Goal: Information Seeking & Learning: Learn about a topic

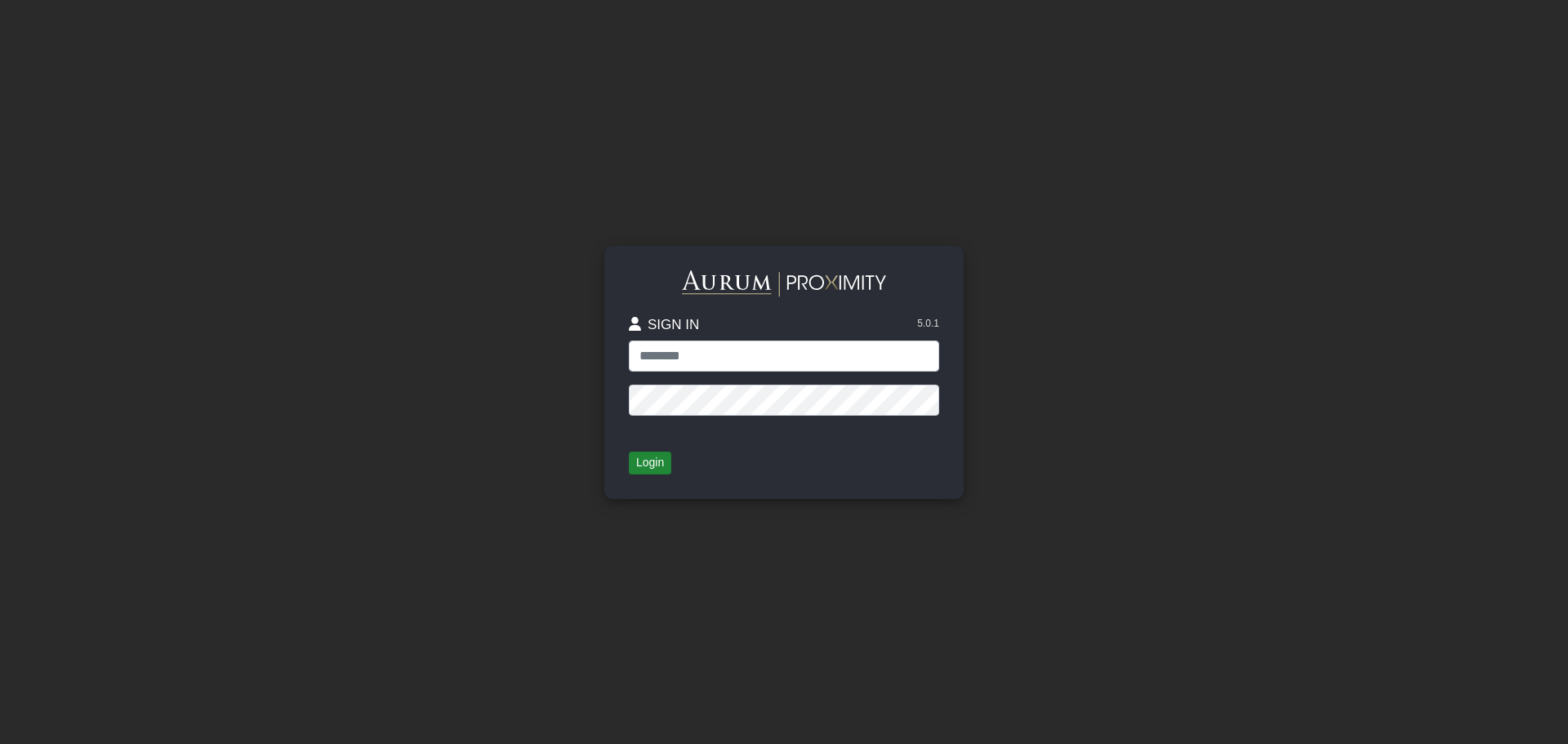
type input "**********"
click at [653, 456] on button "Login" at bounding box center [649, 463] width 42 height 23
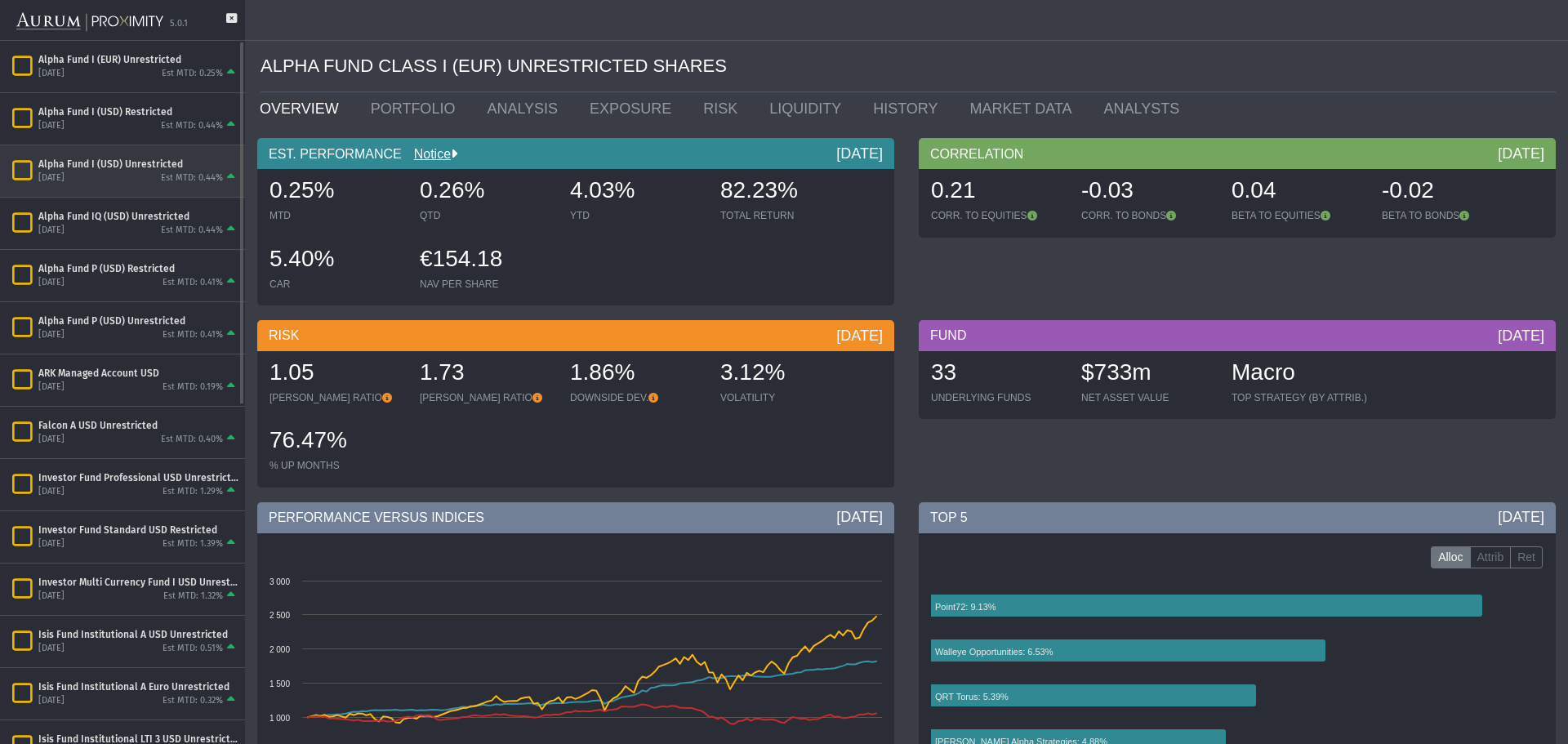
click at [187, 175] on div "Est MTD: 0.44%" at bounding box center [192, 178] width 62 height 13
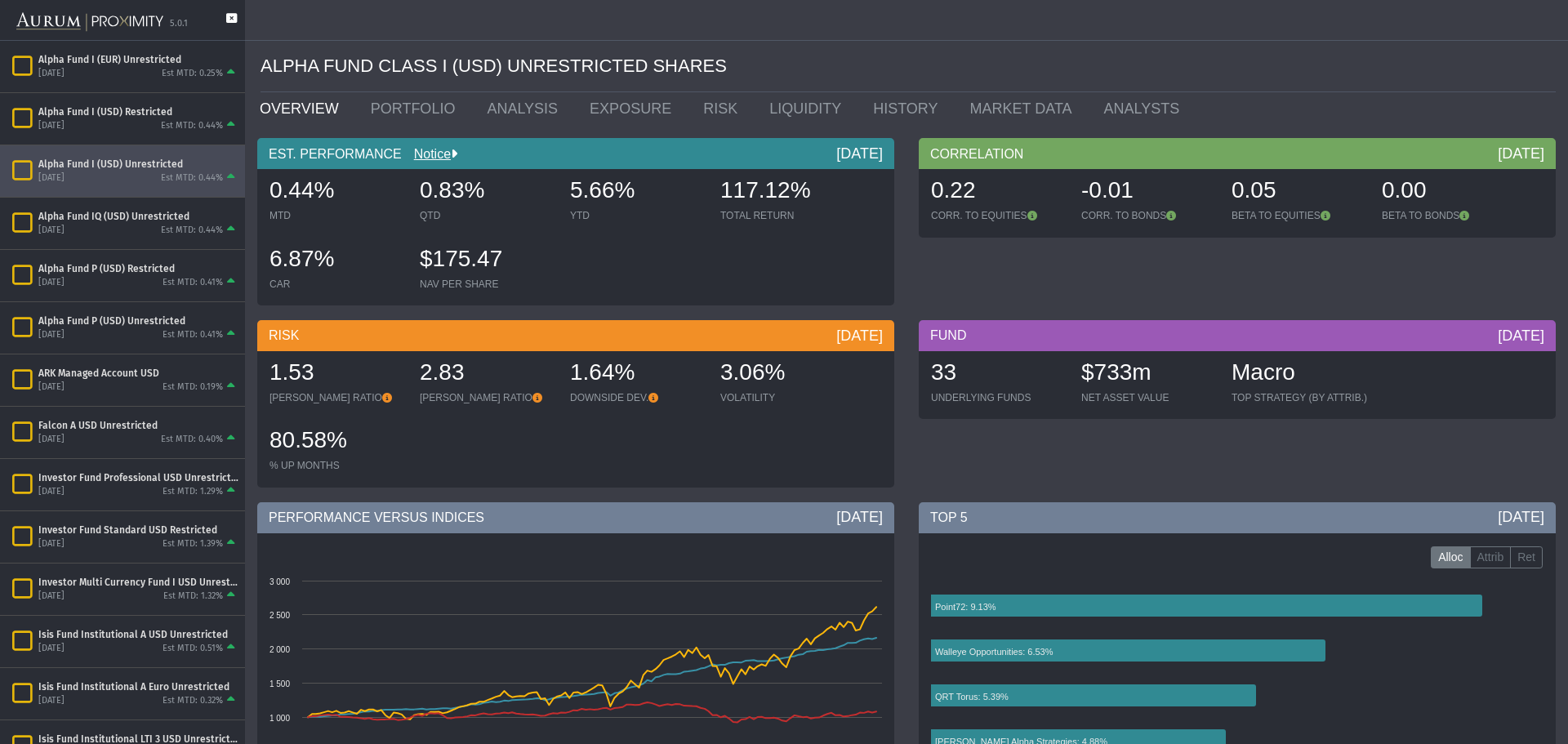
click at [230, 16] on icon at bounding box center [232, 27] width 11 height 27
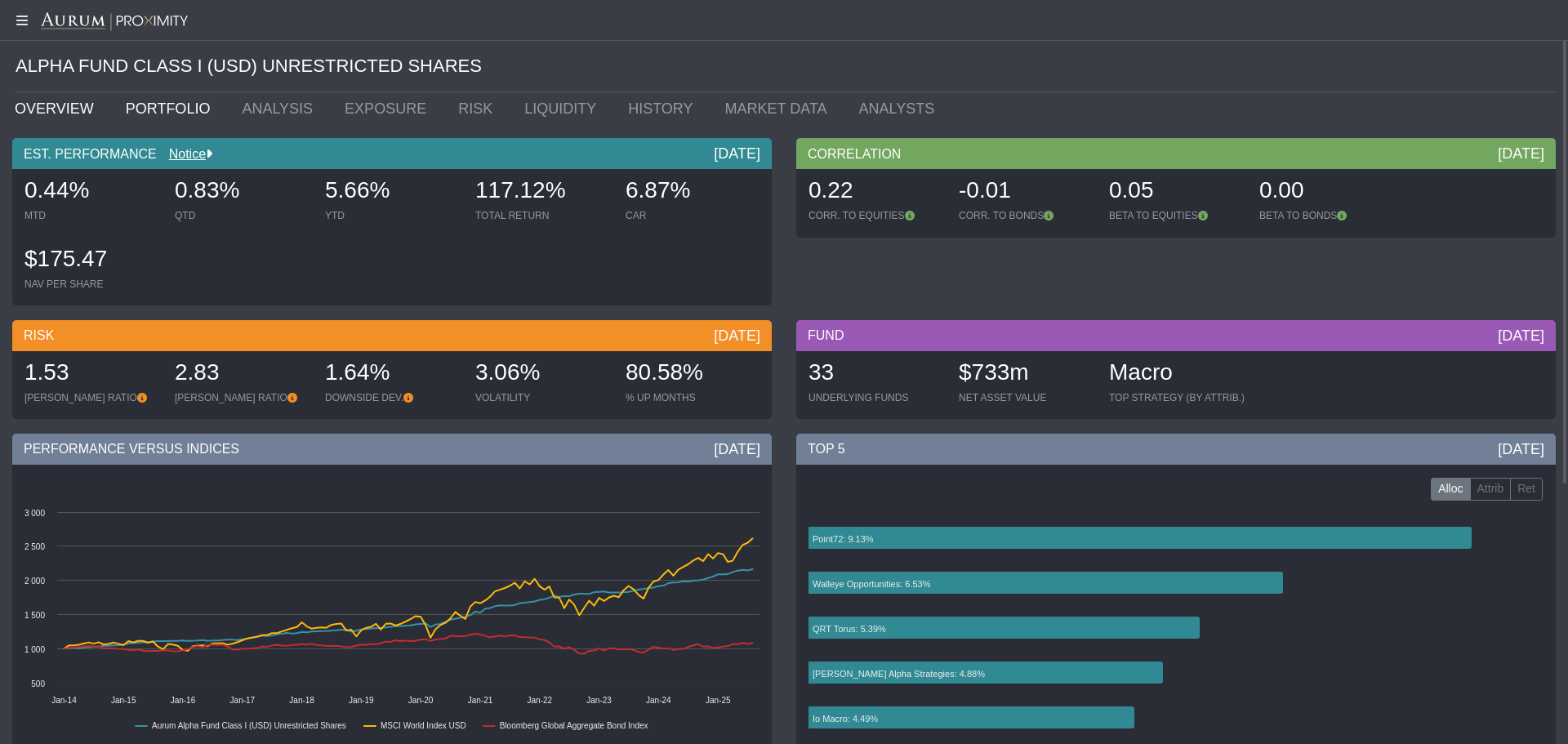
click at [173, 108] on link "PORTFOLIO" at bounding box center [172, 108] width 116 height 32
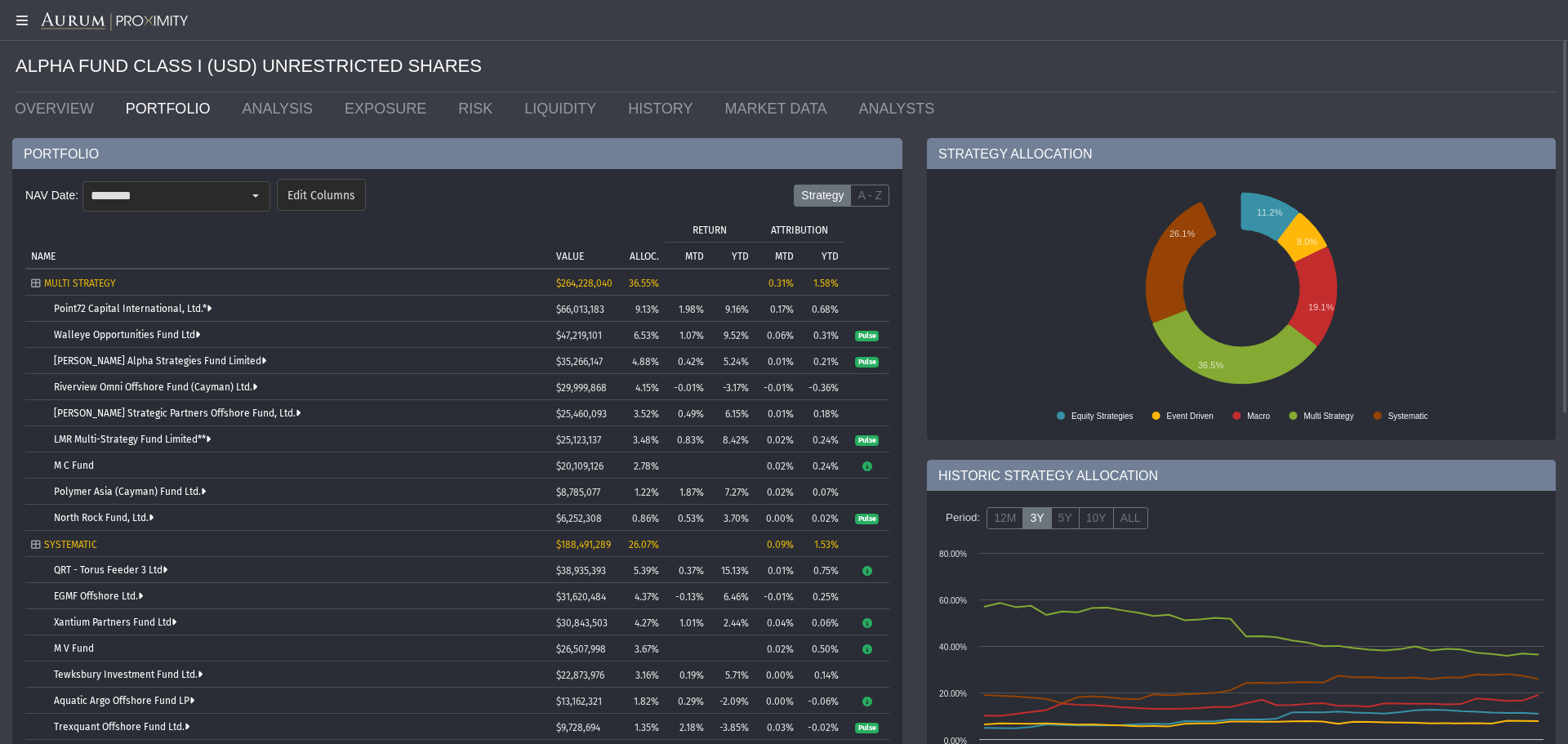
drag, startPoint x: 173, startPoint y: 108, endPoint x: 493, endPoint y: 172, distance: 326.3
click at [493, 172] on div "NAV Date: ******** Edit Columns Strategy A - Z Tree list with 38 rows and 10 co…" at bounding box center [458, 749] width 890 height 1160
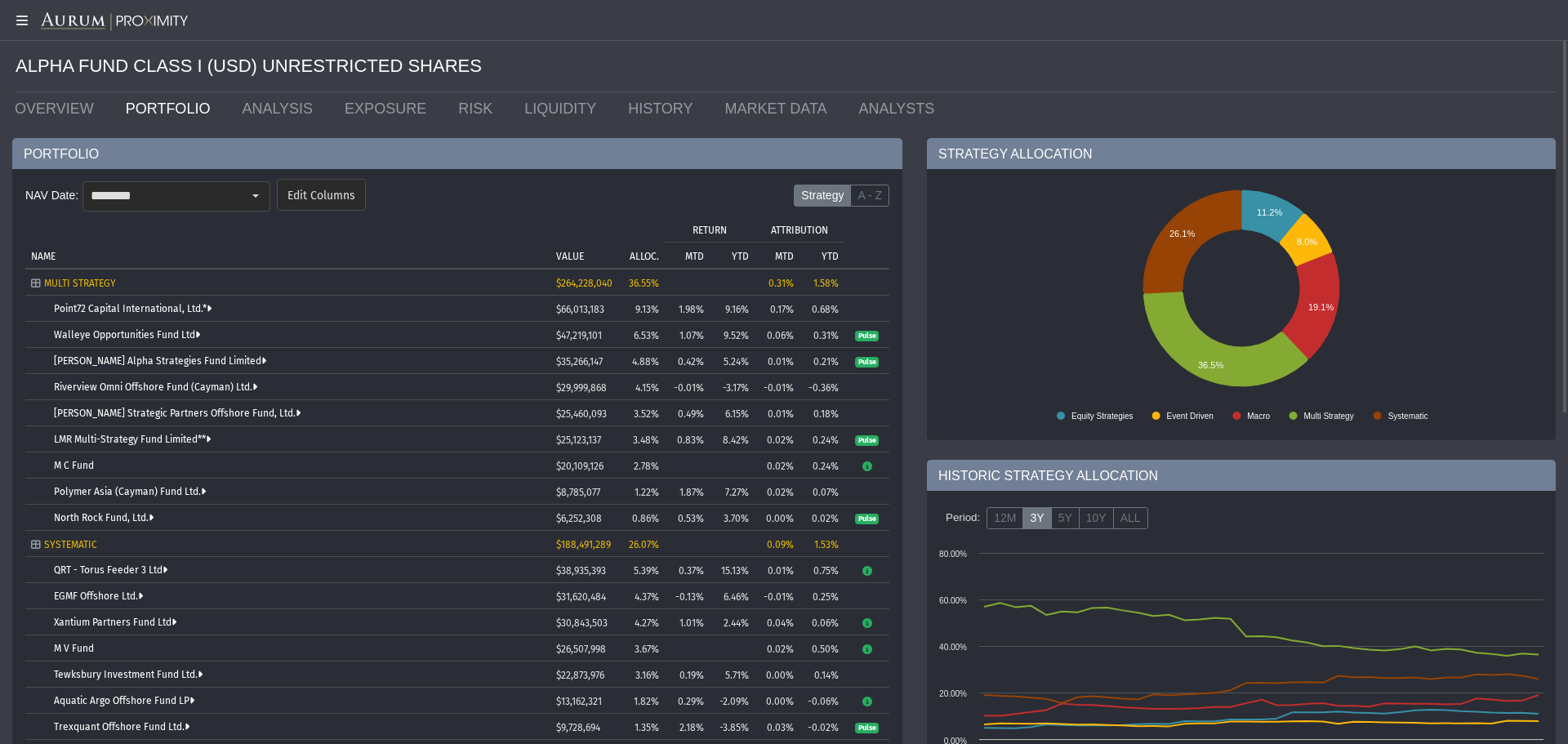
scroll to position [163, 0]
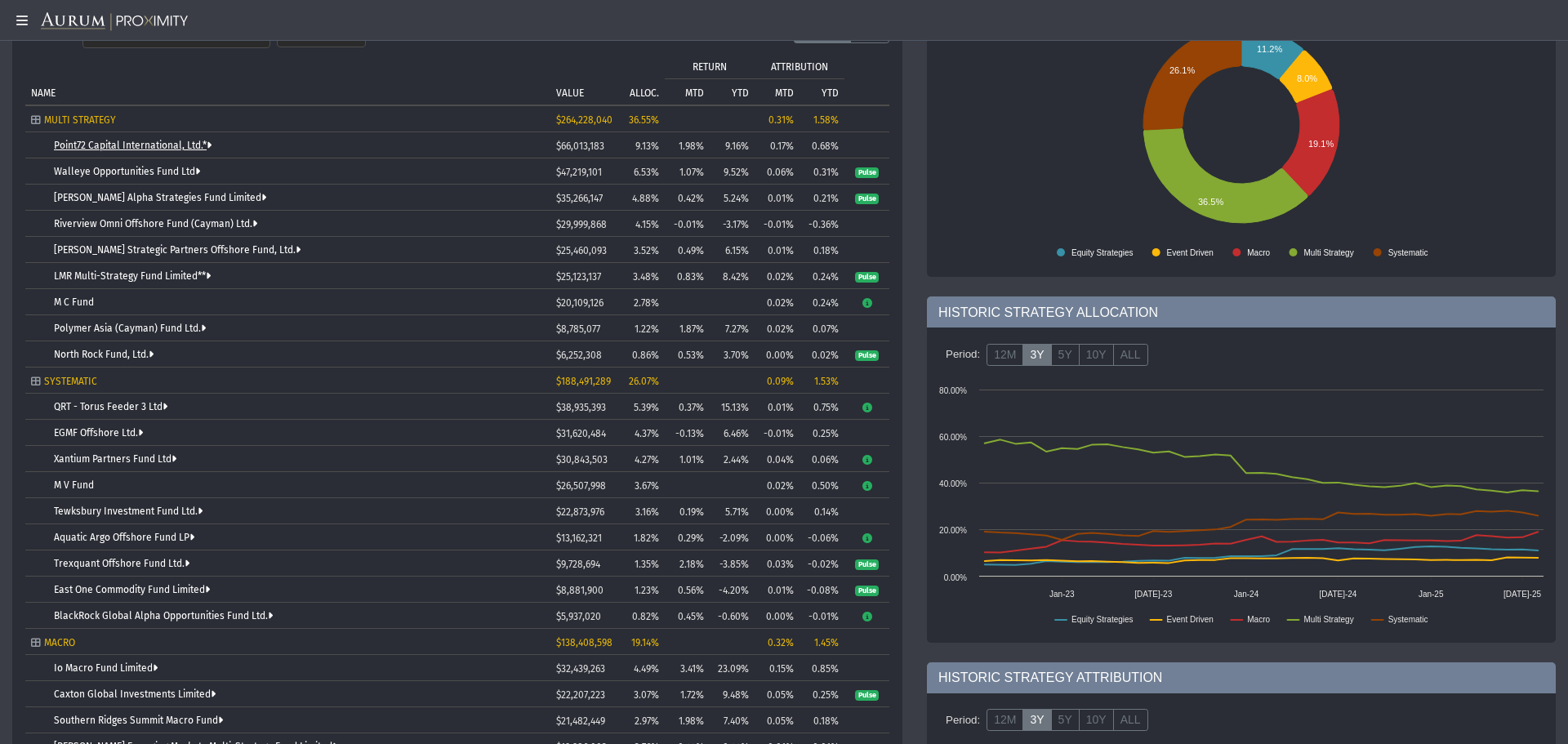
click at [152, 140] on link "Point72 Capital International, Ltd.*" at bounding box center [133, 145] width 158 height 12
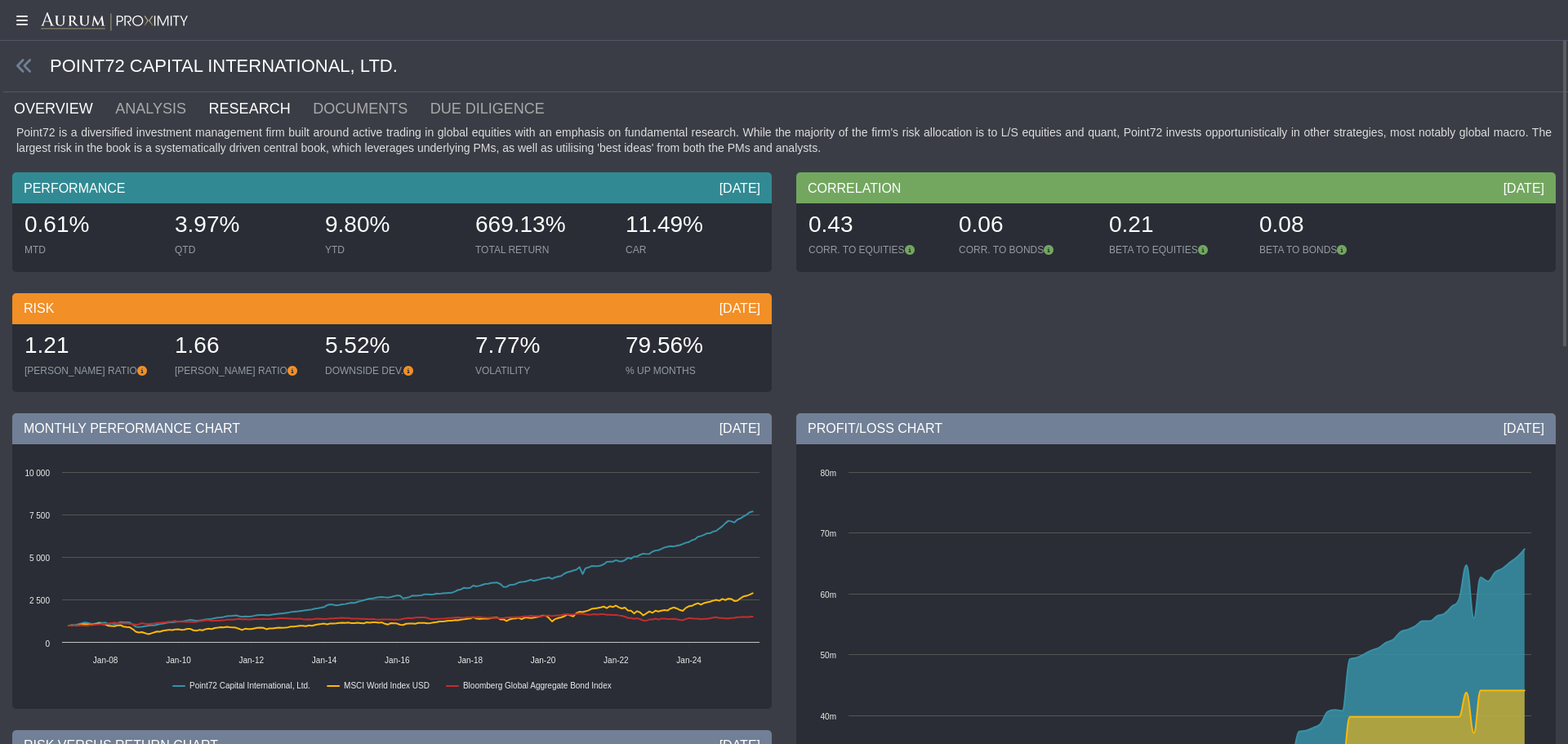
click at [208, 101] on link "RESEARCH" at bounding box center [260, 108] width 105 height 32
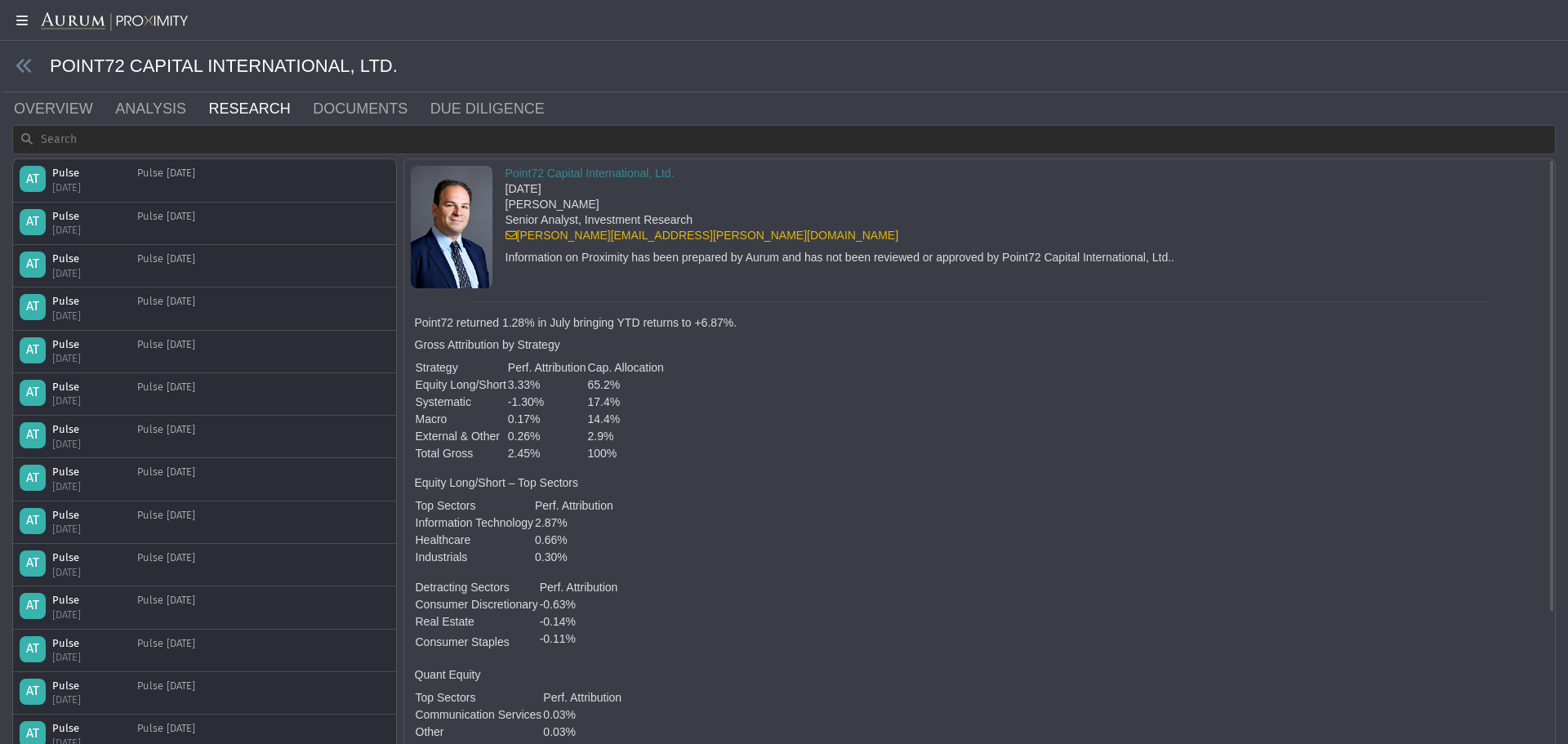
drag, startPoint x: 424, startPoint y: 372, endPoint x: 611, endPoint y: 460, distance: 206.7
click at [611, 460] on tbody "Strategy Perf. Attribution Cap. Allocation Equity Long/Short 3.33% 65.2% System…" at bounding box center [539, 410] width 250 height 103
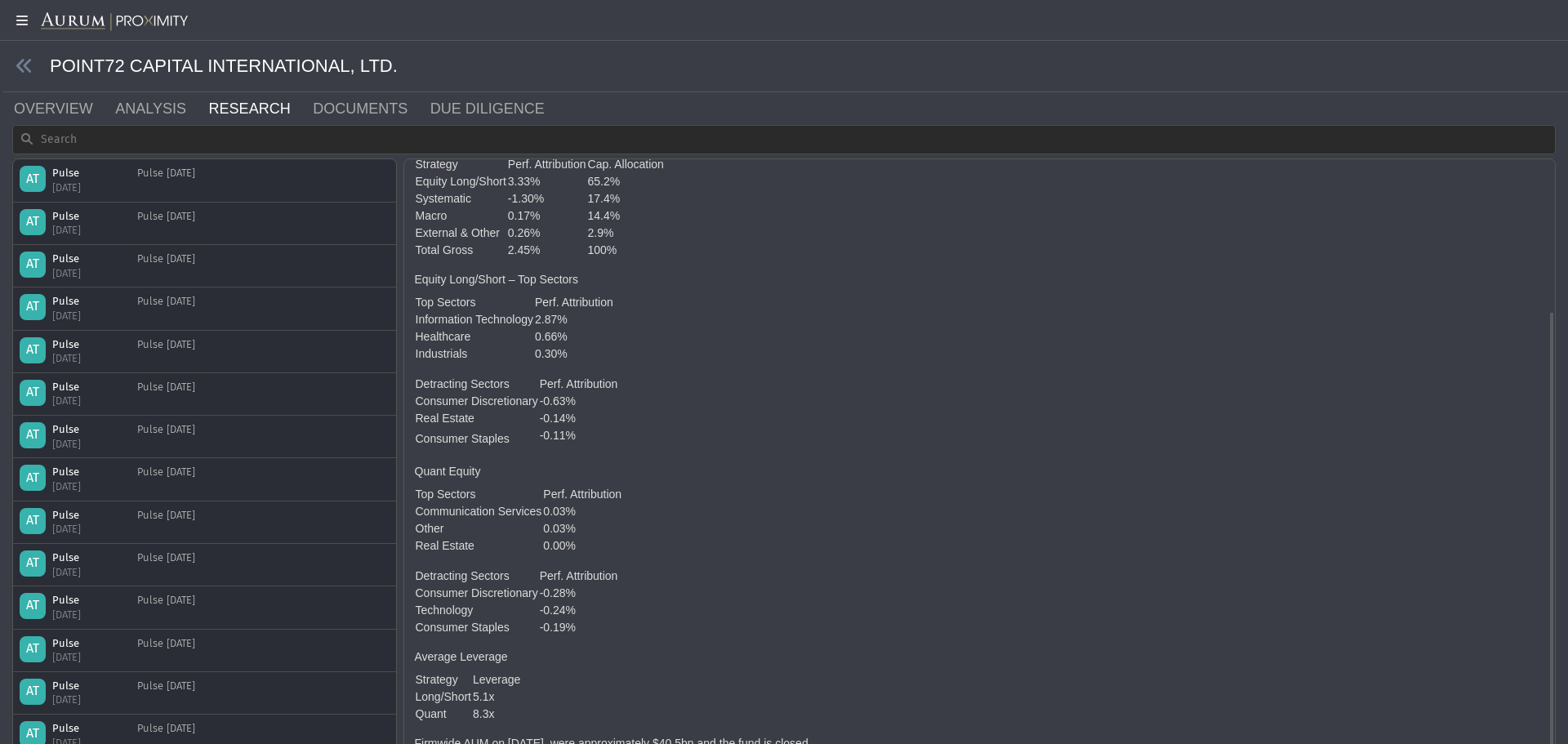
scroll to position [21, 0]
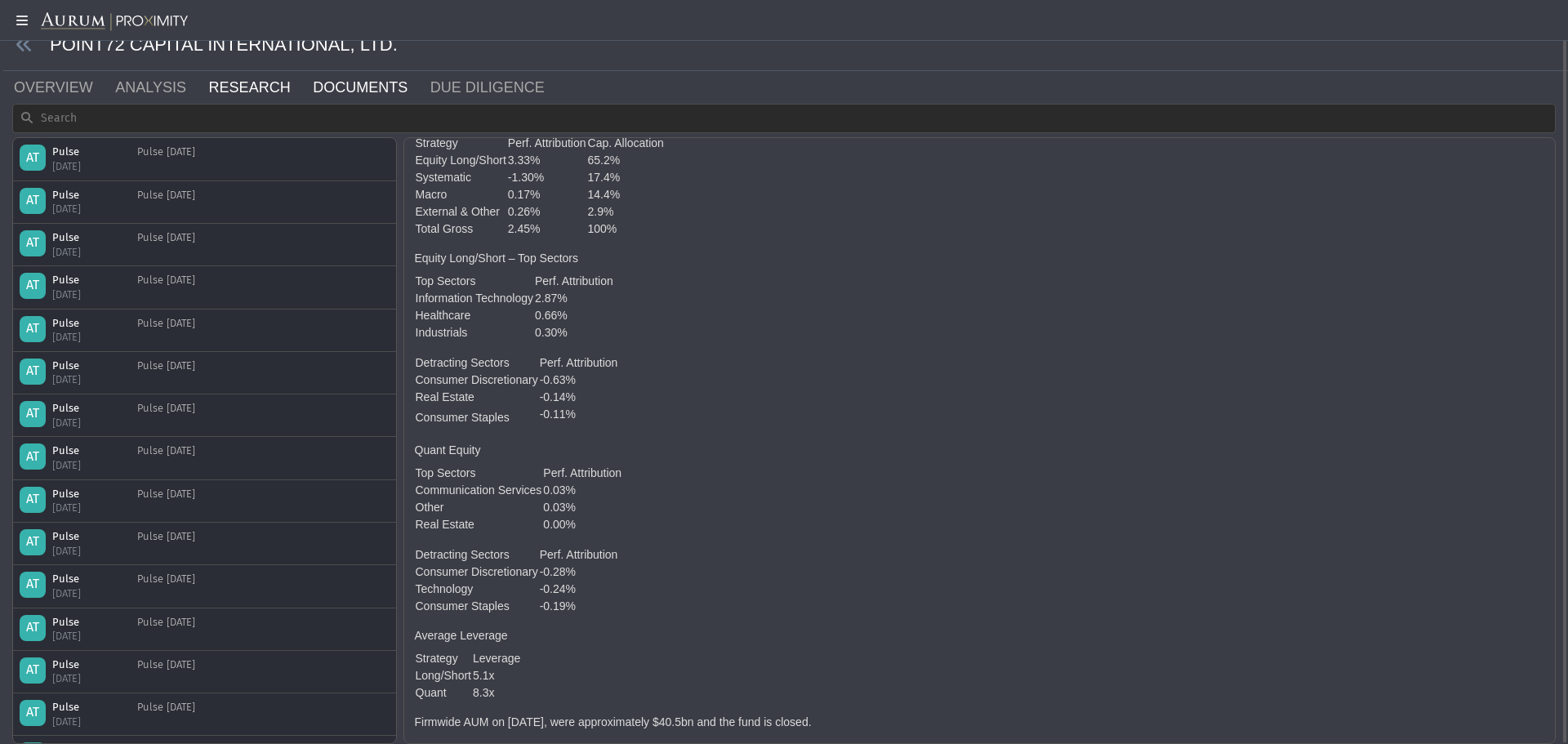
click at [313, 82] on link "DOCUMENTS" at bounding box center [370, 87] width 117 height 32
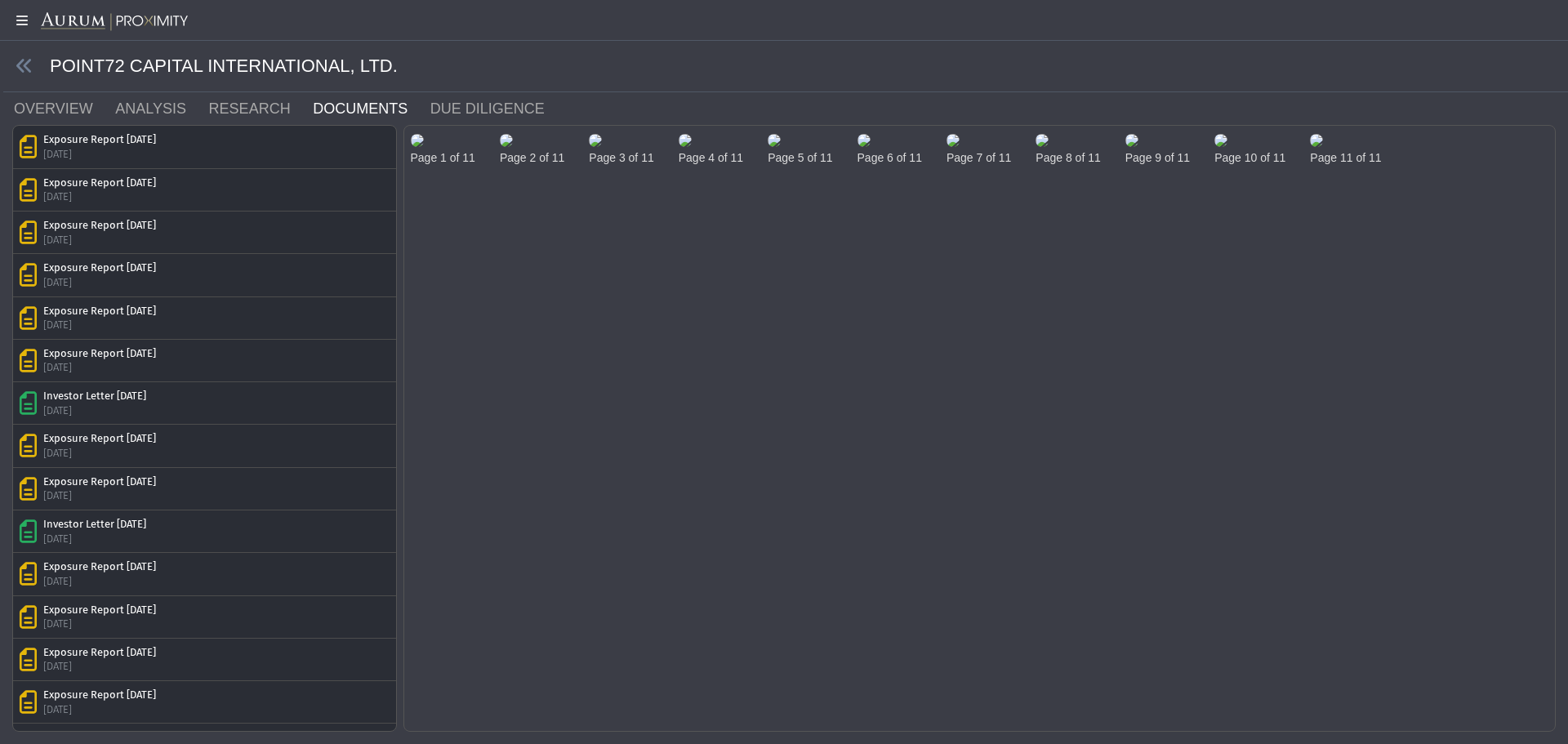
click at [424, 147] on img at bounding box center [417, 141] width 13 height 13
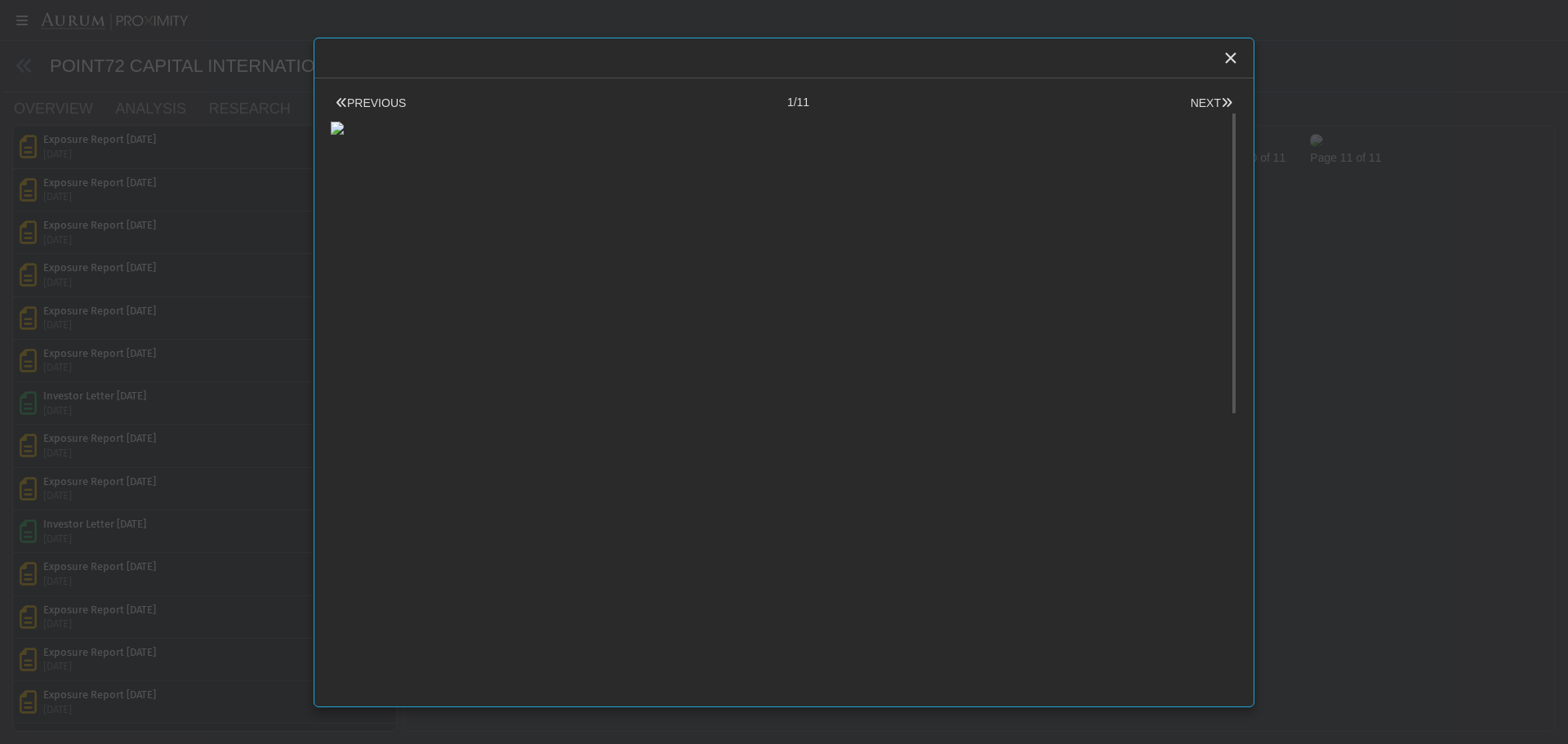
drag, startPoint x: 467, startPoint y: 248, endPoint x: 899, endPoint y: 182, distance: 437.0
click at [899, 135] on div at bounding box center [784, 124] width 906 height 23
click at [1306, 457] on body "5.0.1 Pull down to refresh... Release to refresh... Refreshing... Alpha Fund I …" at bounding box center [784, 372] width 1568 height 744
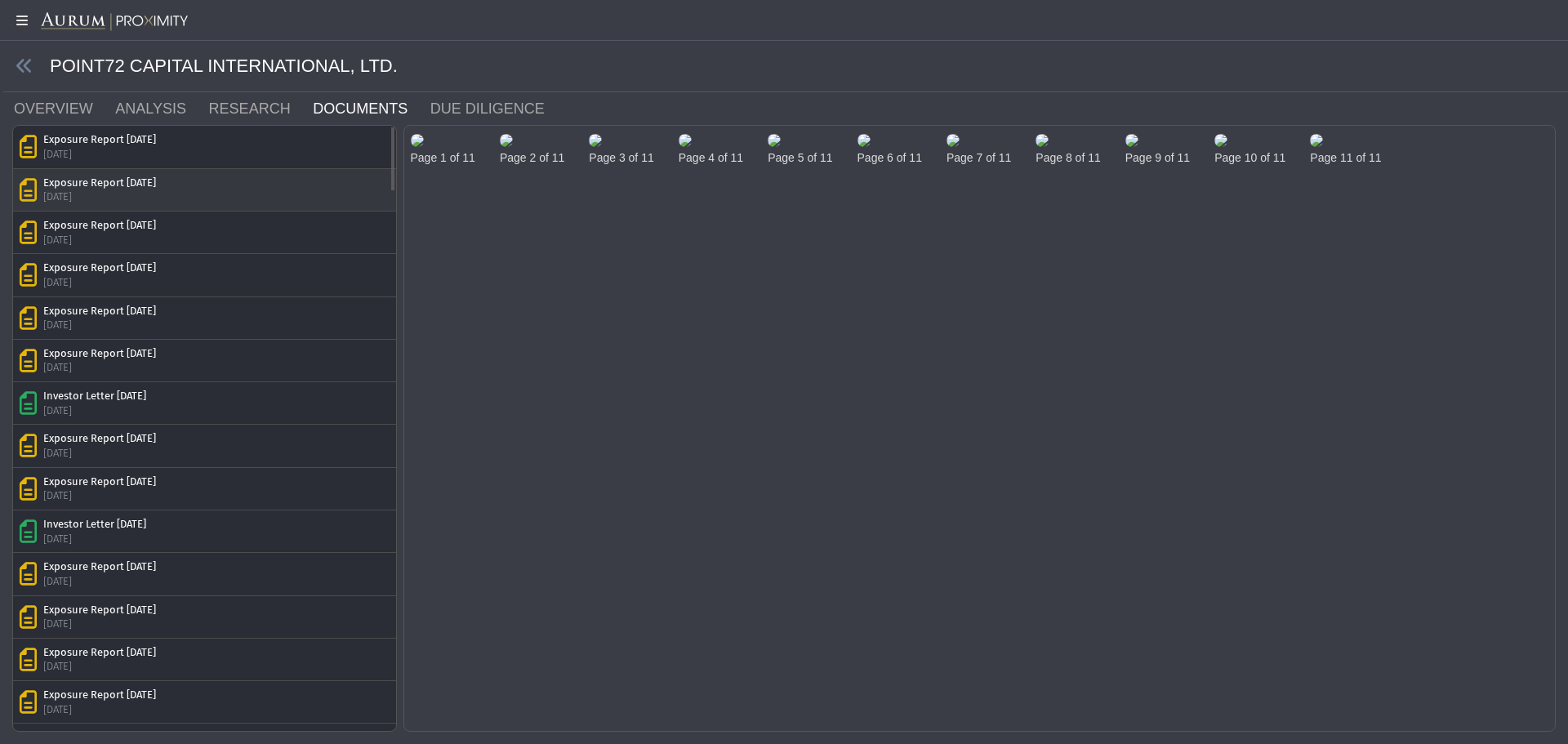
click at [225, 196] on div "Exposure Report [DATE] [DATE]" at bounding box center [204, 190] width 370 height 29
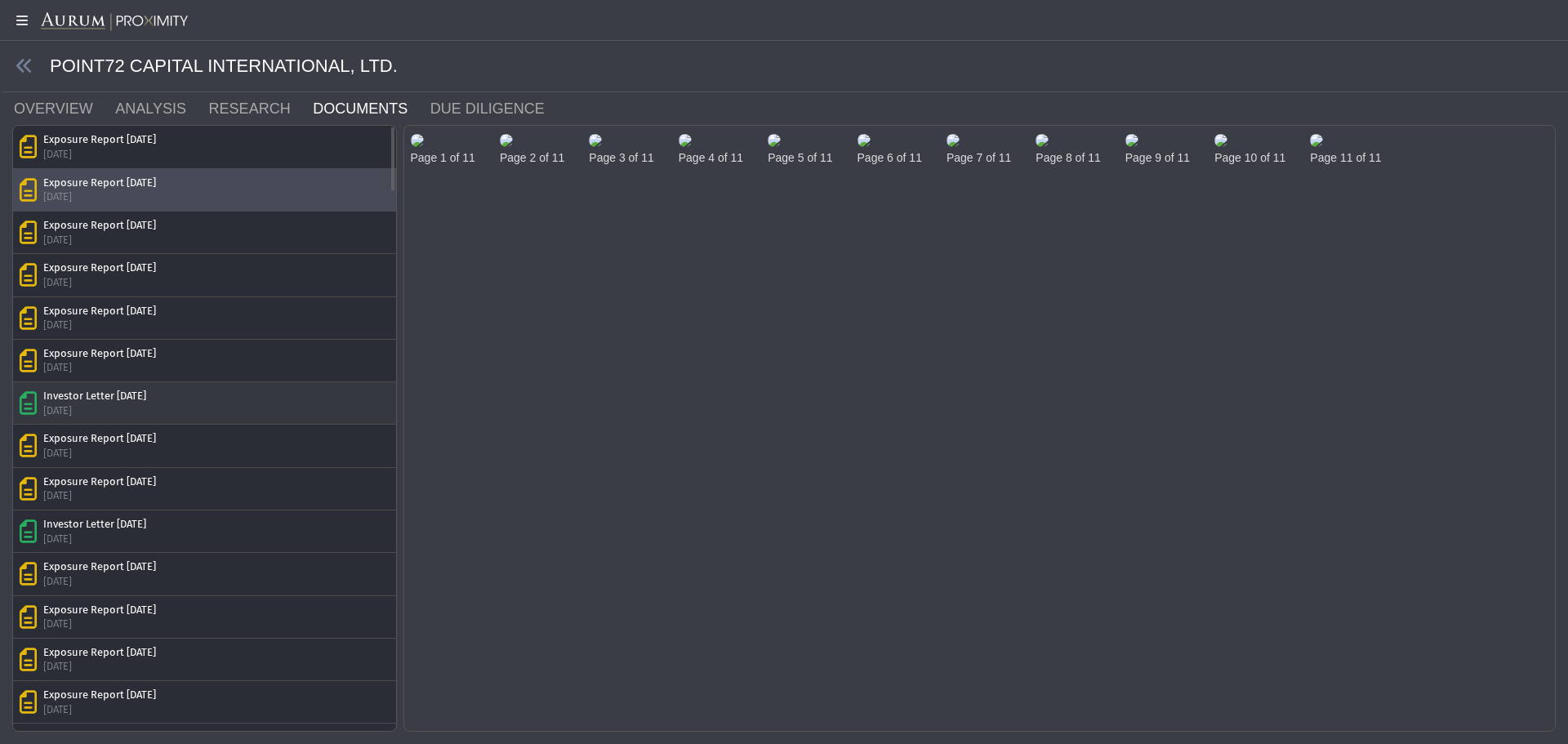
click at [82, 395] on div "Investor Letter [DATE]" at bounding box center [94, 396] width 103 height 14
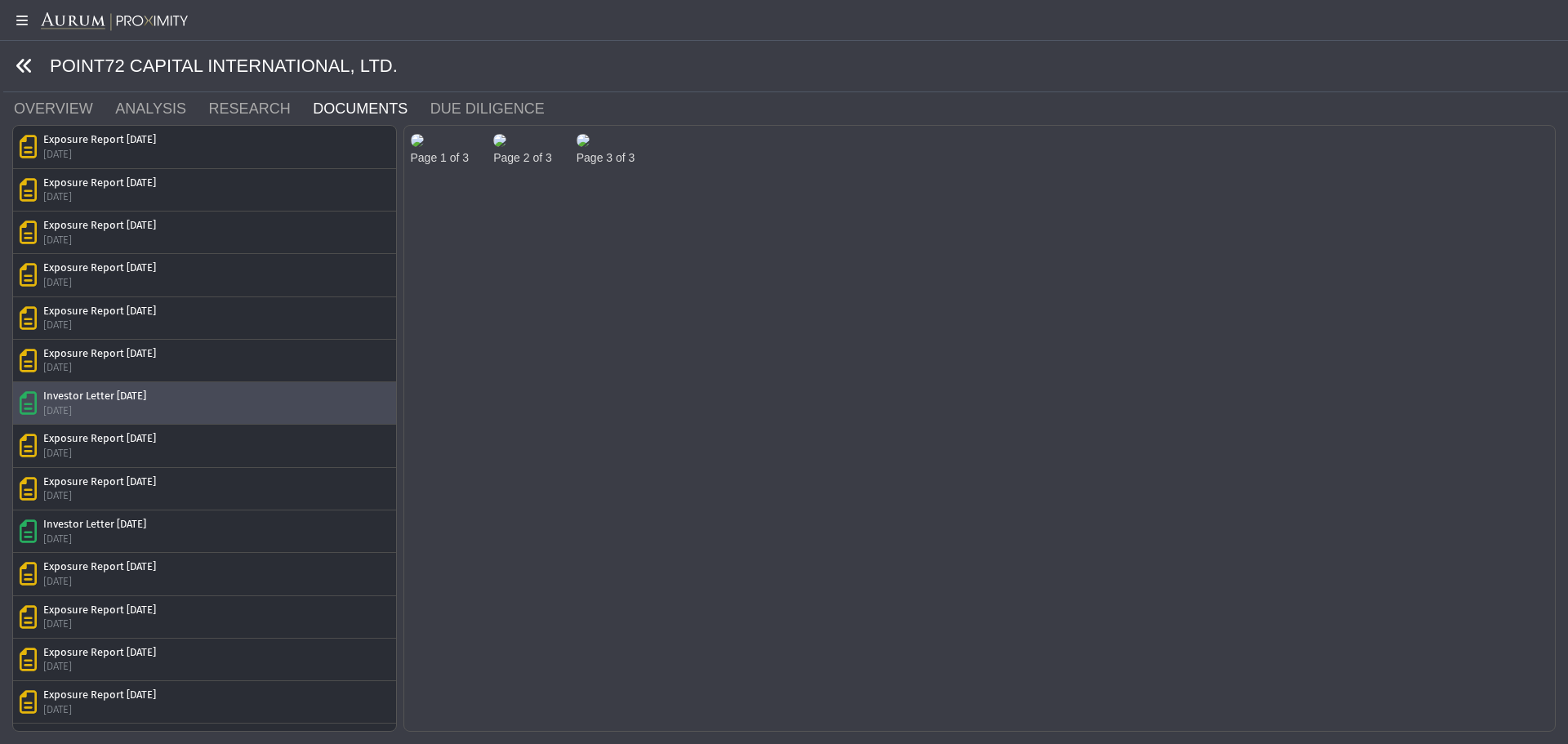
click at [32, 73] on icon at bounding box center [24, 66] width 18 height 18
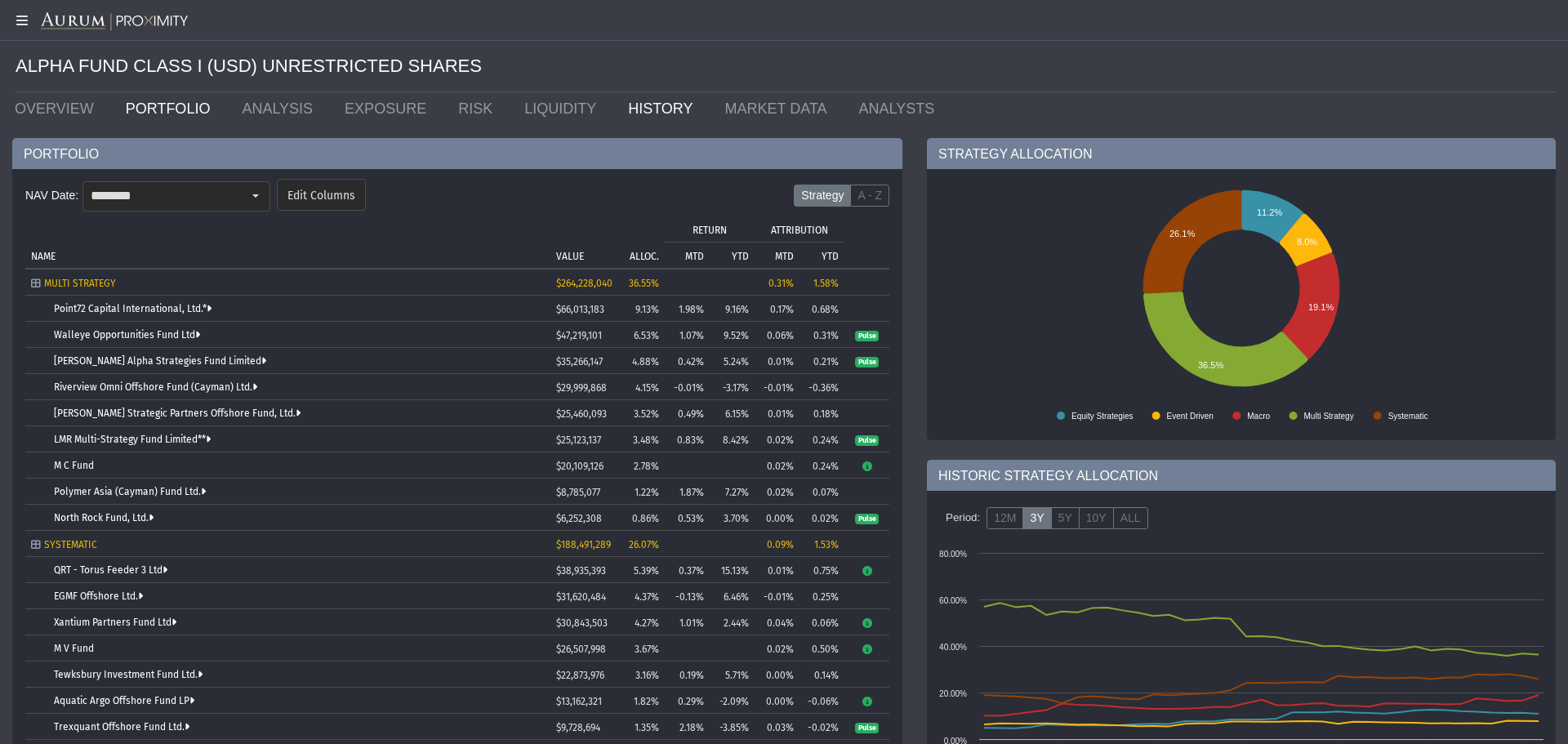
click at [616, 117] on link "HISTORY" at bounding box center [664, 108] width 97 height 32
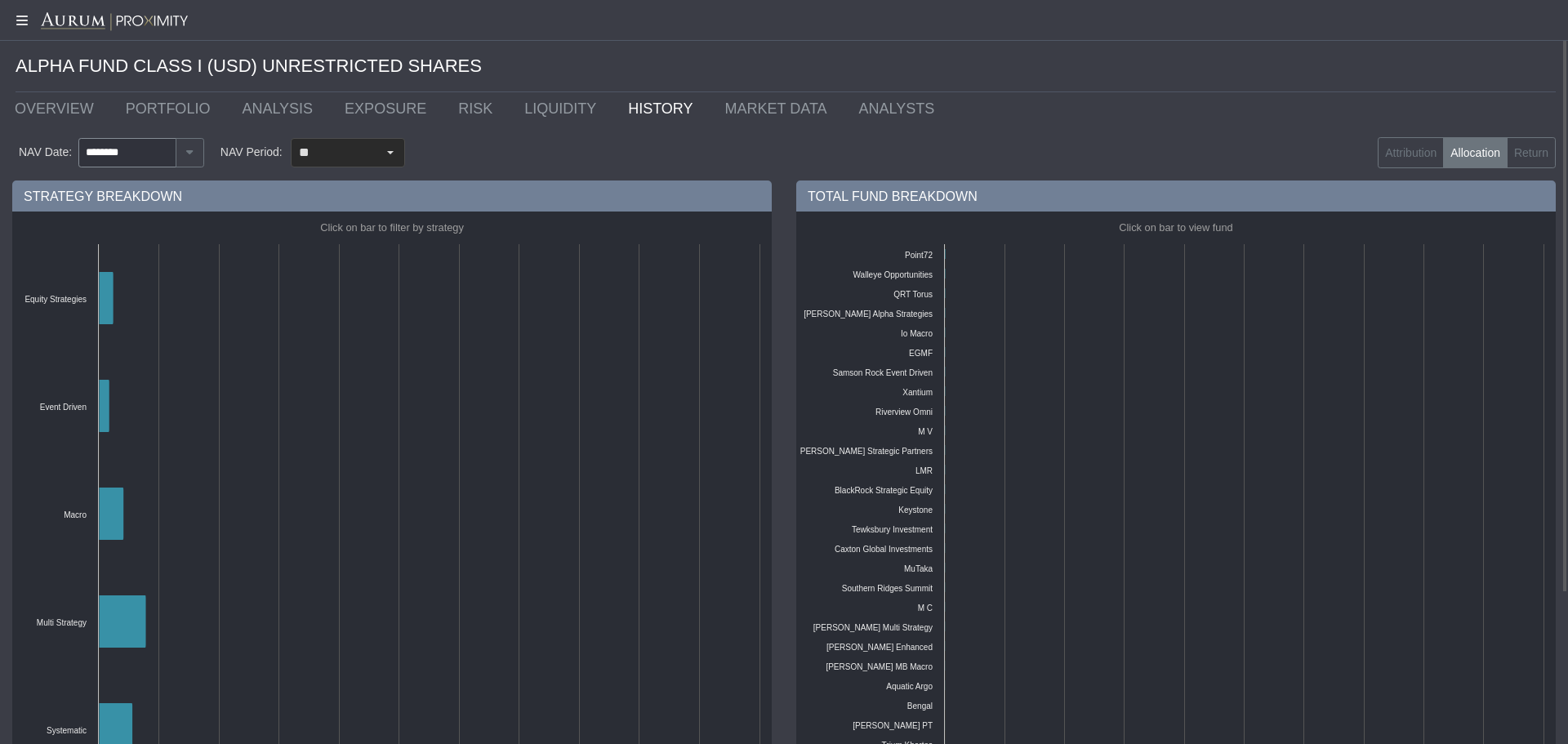
drag, startPoint x: 592, startPoint y: 117, endPoint x: 597, endPoint y: 87, distance: 30.4
click at [597, 87] on div "ALPHA FUND CLASS I (USD) UNRESTRICTED SHARES" at bounding box center [785, 66] width 1540 height 51
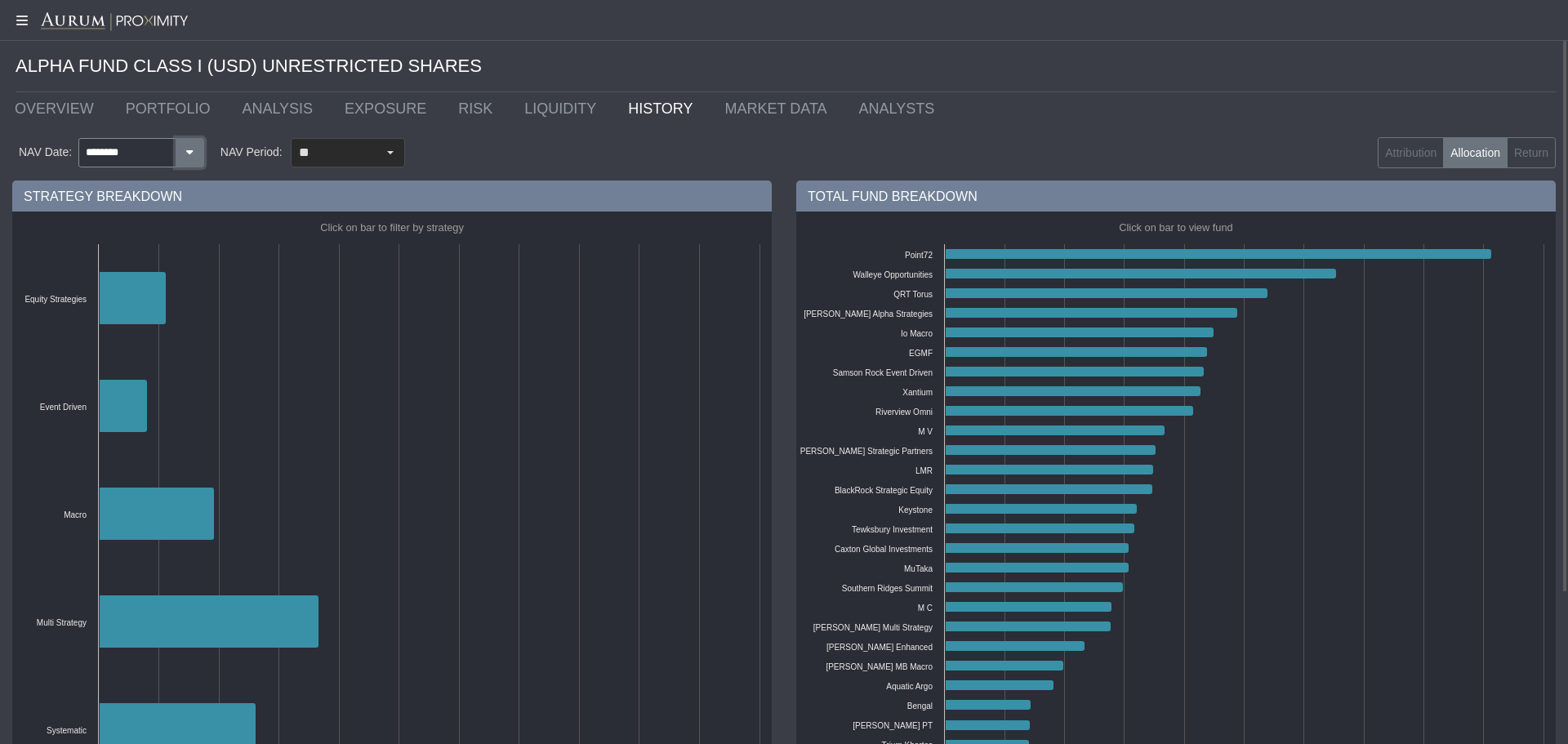
click at [177, 150] on button "button" at bounding box center [190, 152] width 29 height 30
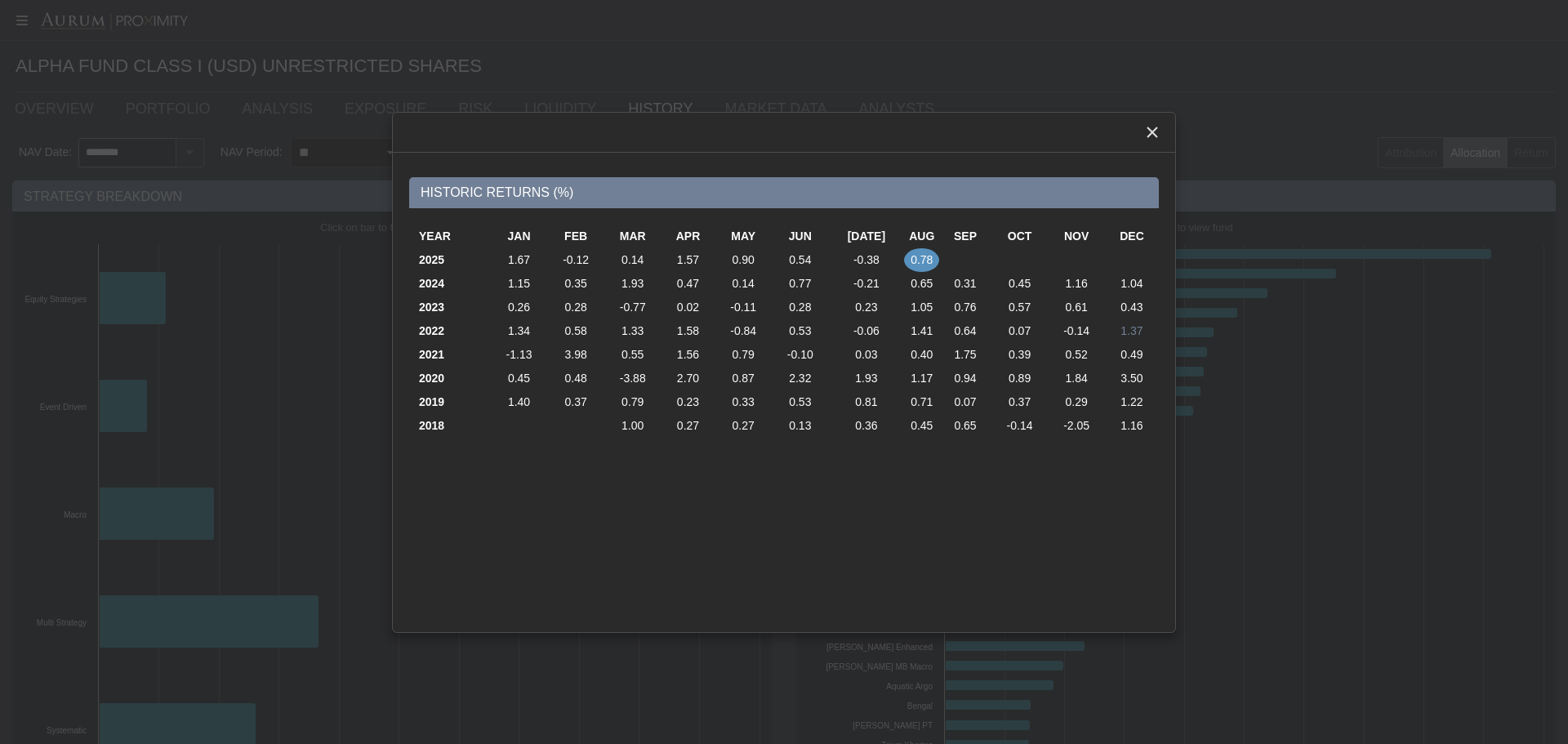
click at [1120, 337] on td "1.37" at bounding box center [1132, 331] width 54 height 23
type input "********"
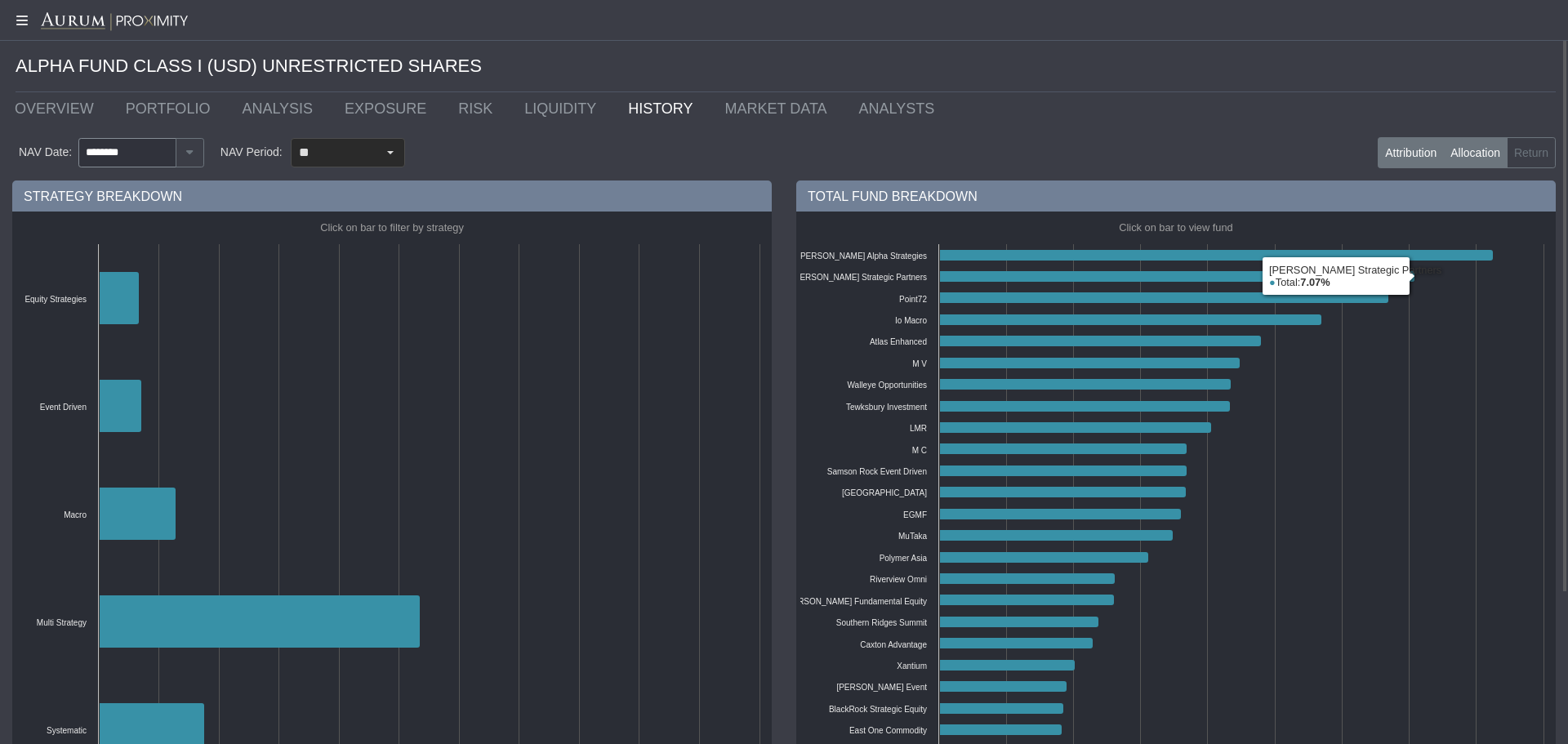
click at [1384, 157] on label "Attribution" at bounding box center [1411, 152] width 66 height 31
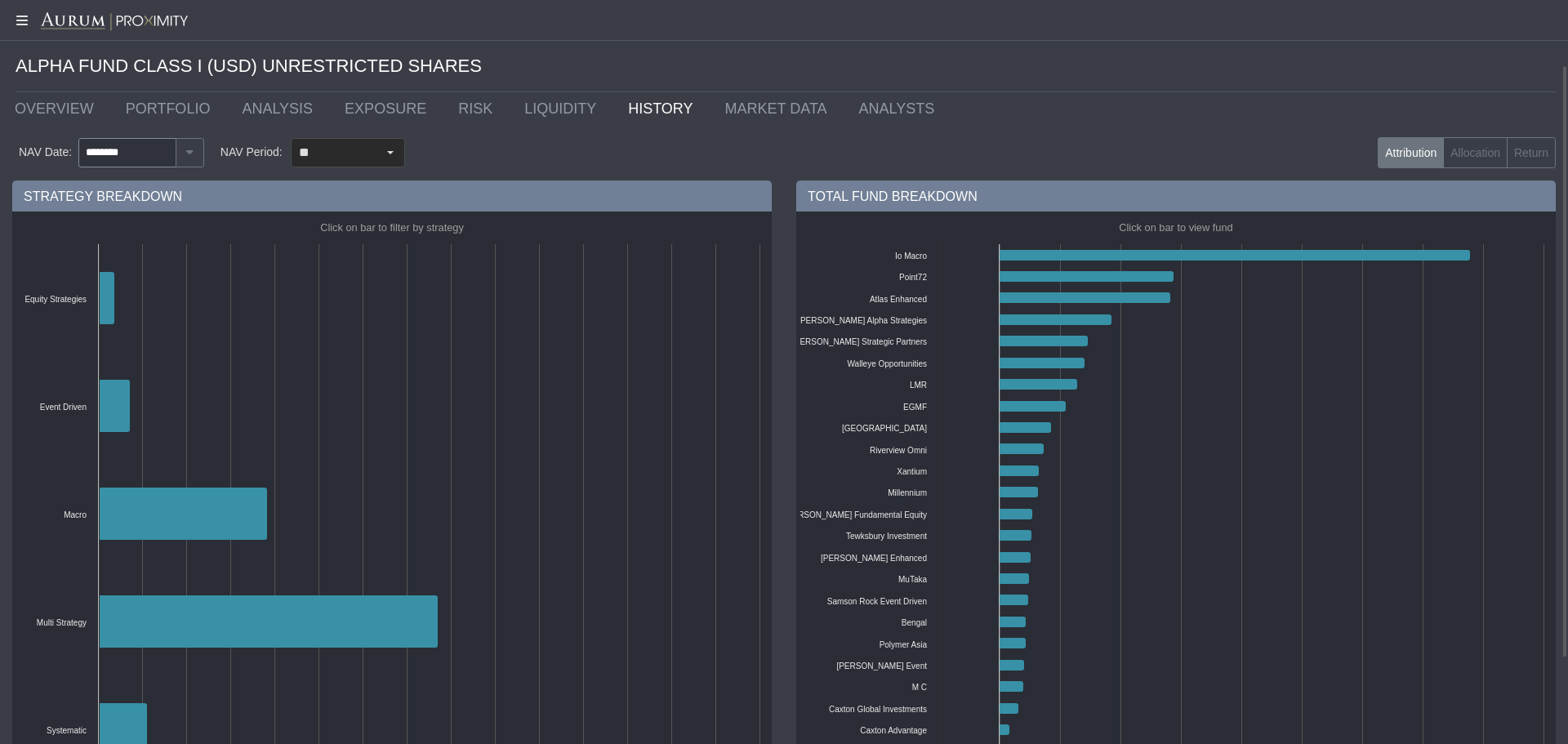
scroll to position [81, 0]
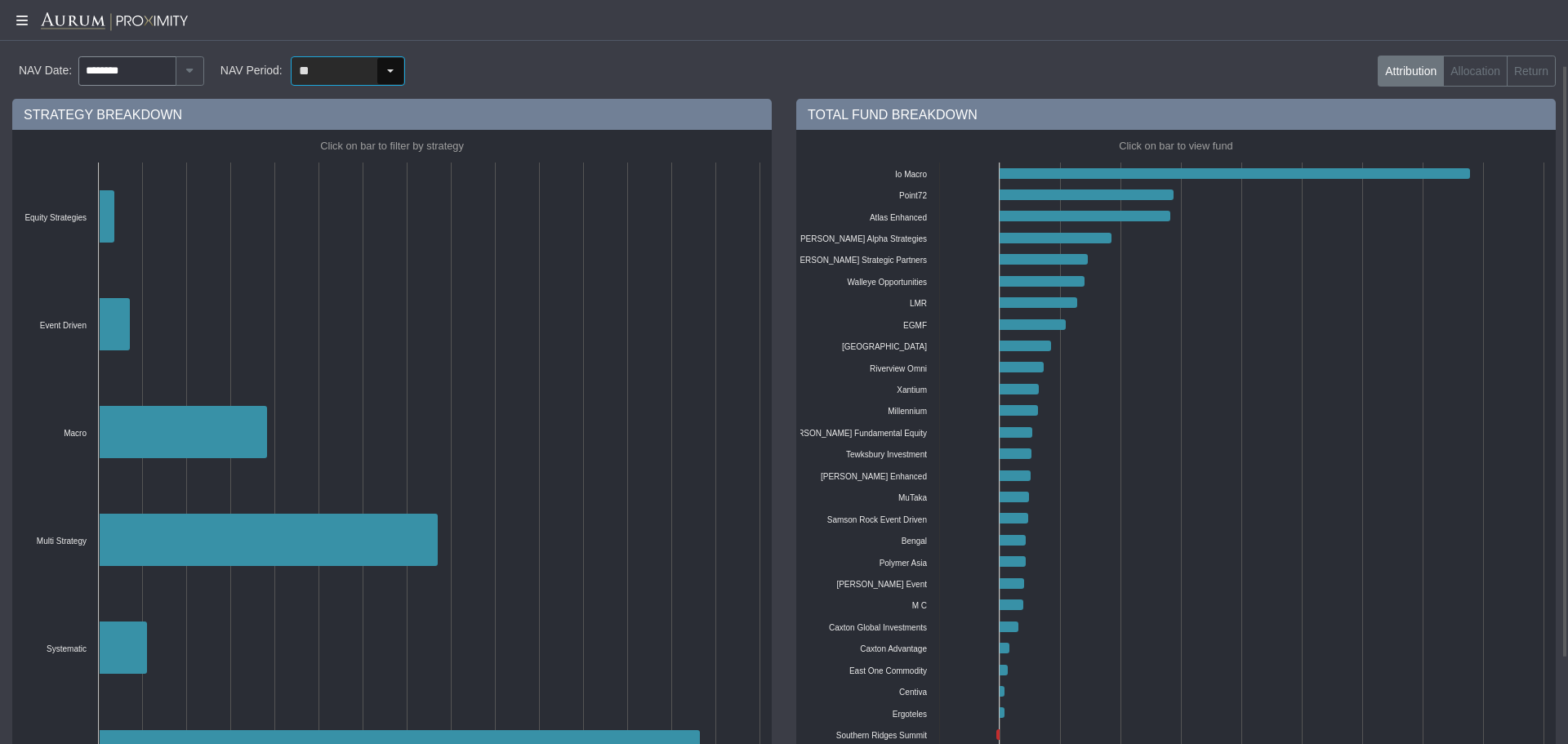
click at [377, 74] on div "Select" at bounding box center [390, 71] width 26 height 26
click at [339, 206] on div "1Y" at bounding box center [344, 209] width 111 height 27
type input "**"
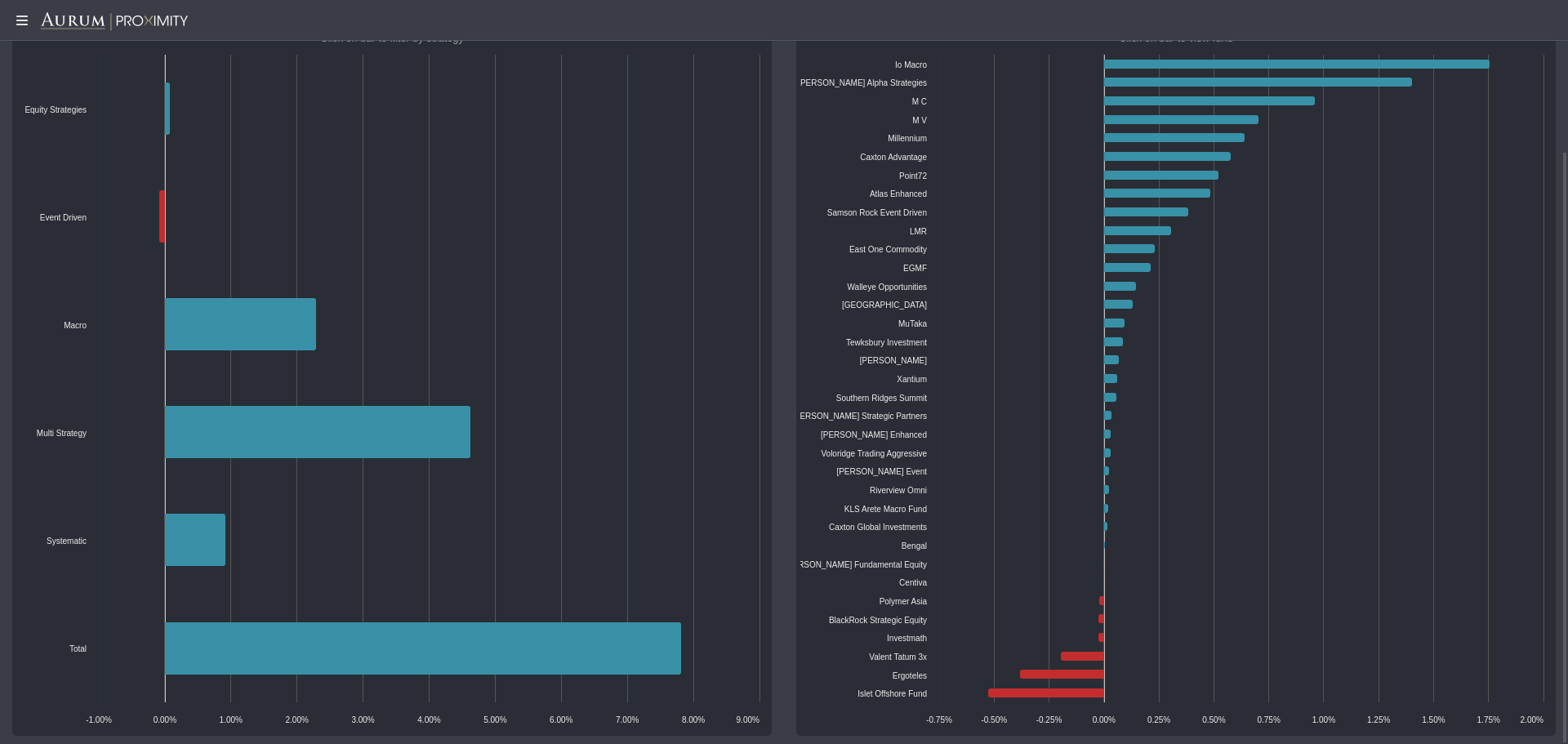
scroll to position [0, 0]
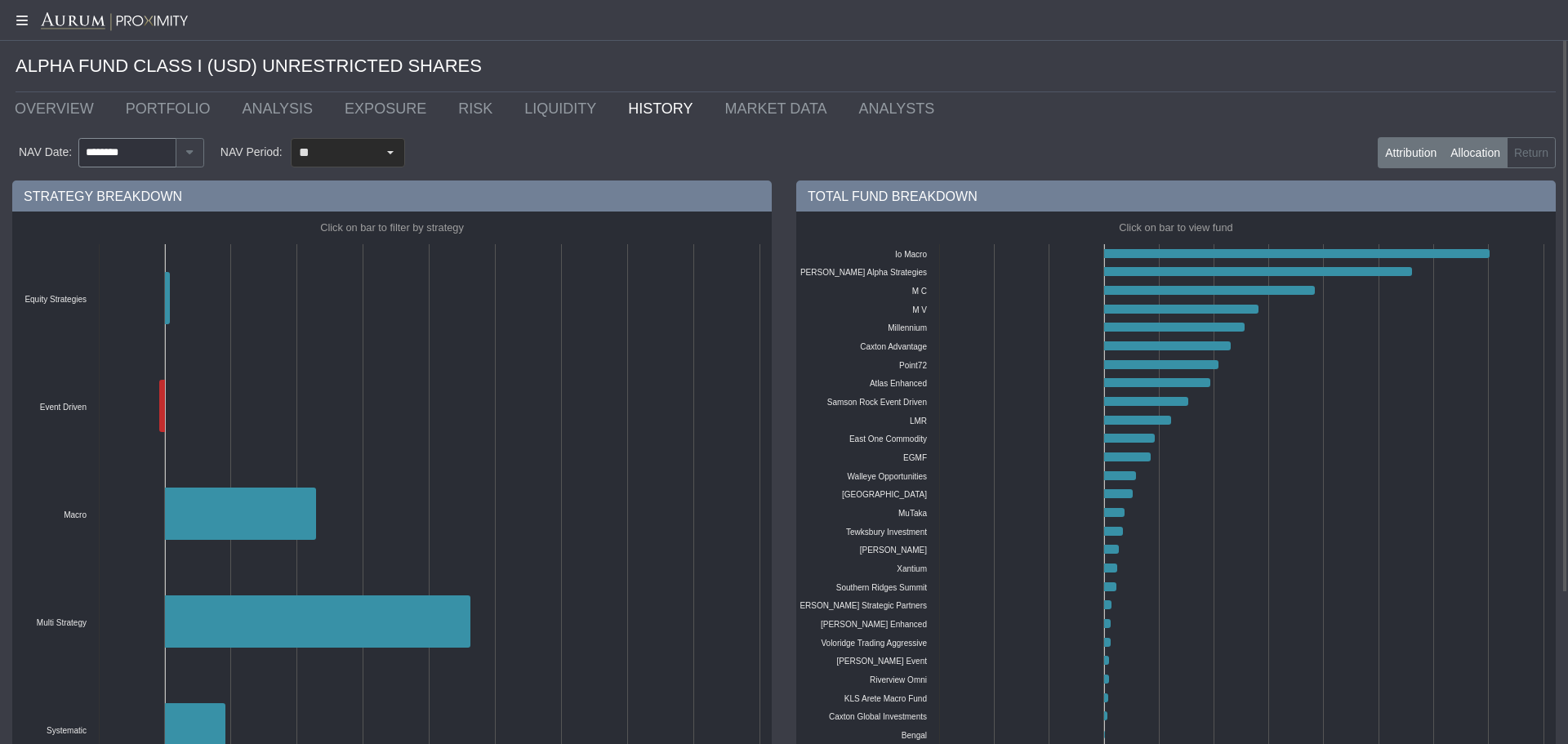
click at [1494, 161] on label "Allocation" at bounding box center [1476, 152] width 64 height 31
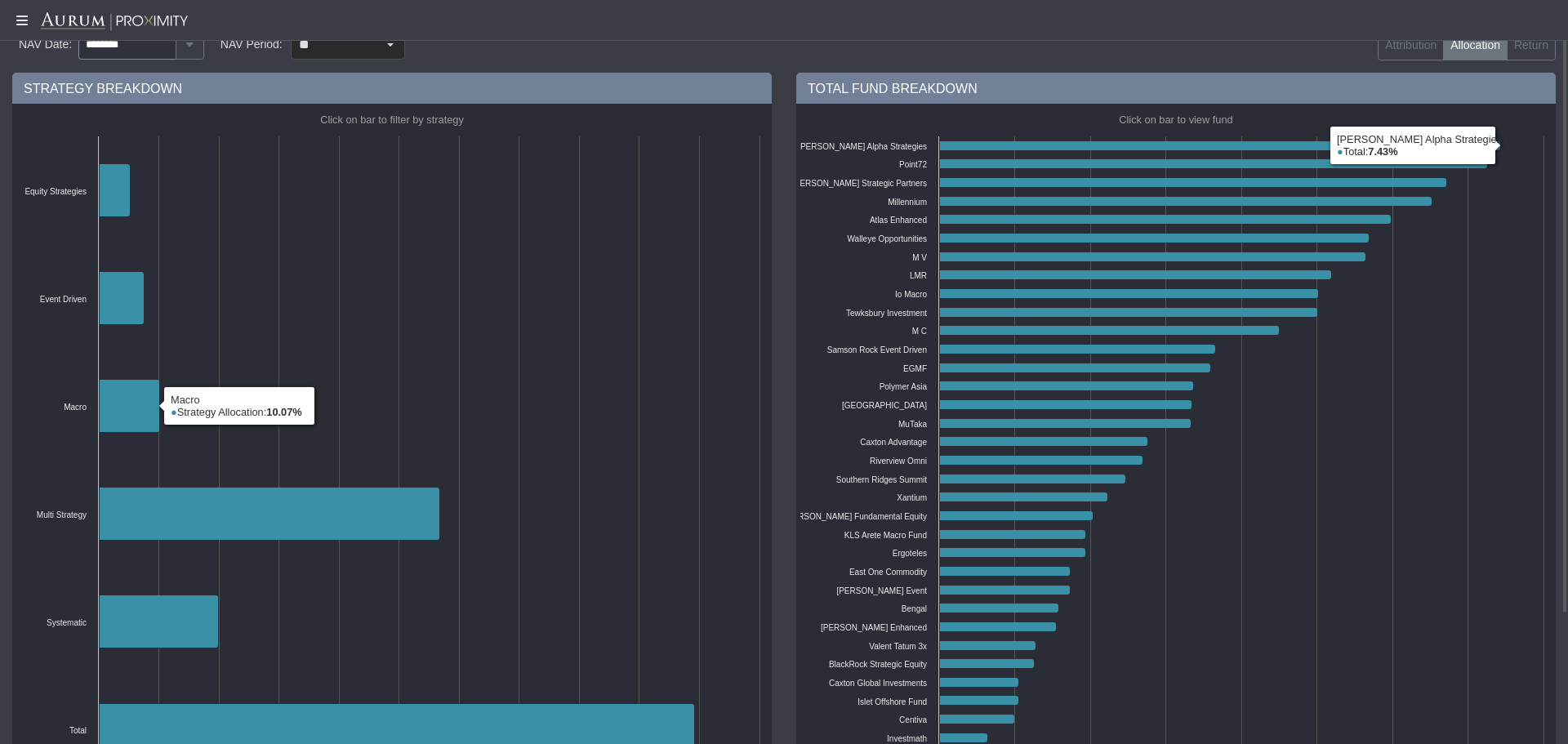
scroll to position [26, 0]
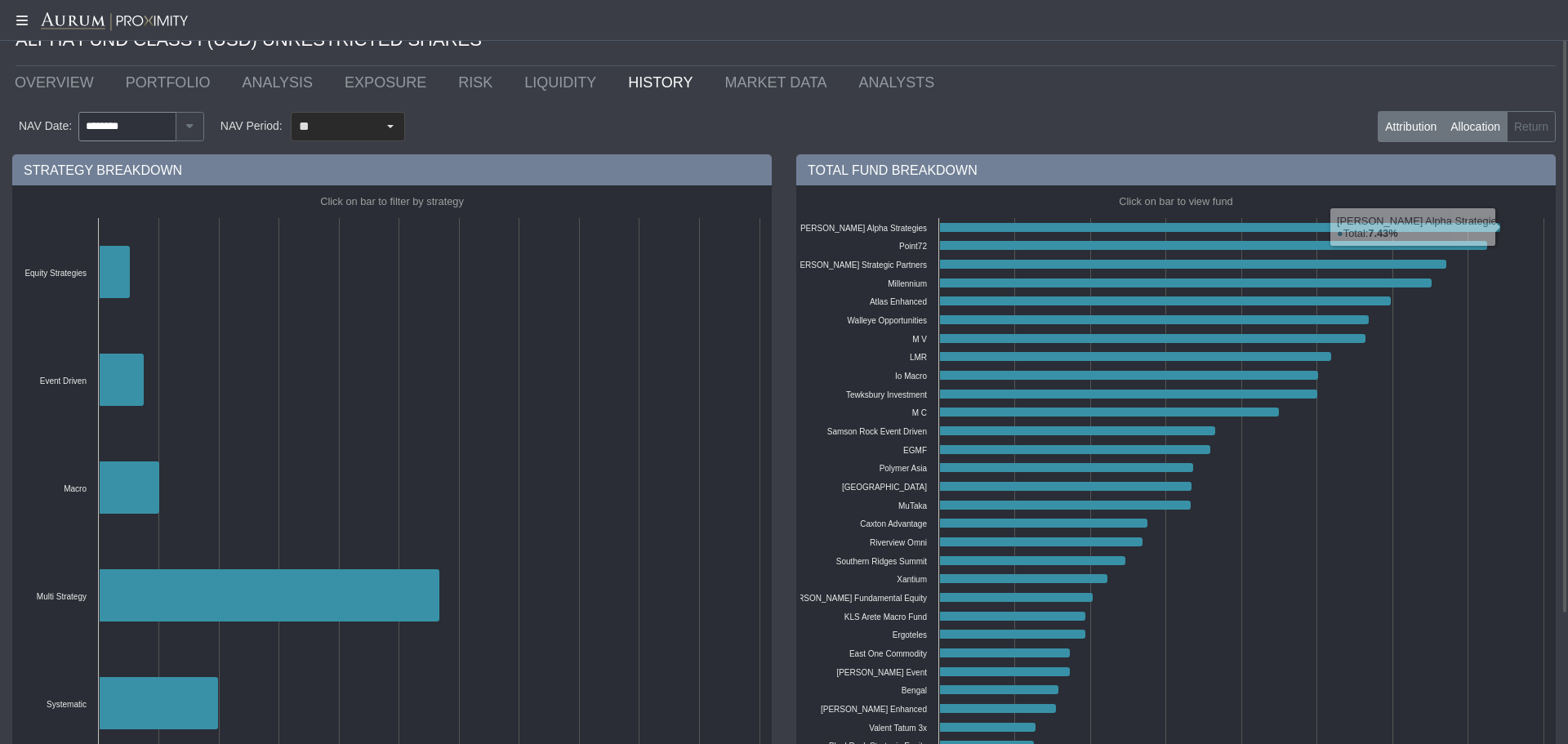
click at [1382, 127] on label "Attribution" at bounding box center [1411, 126] width 66 height 31
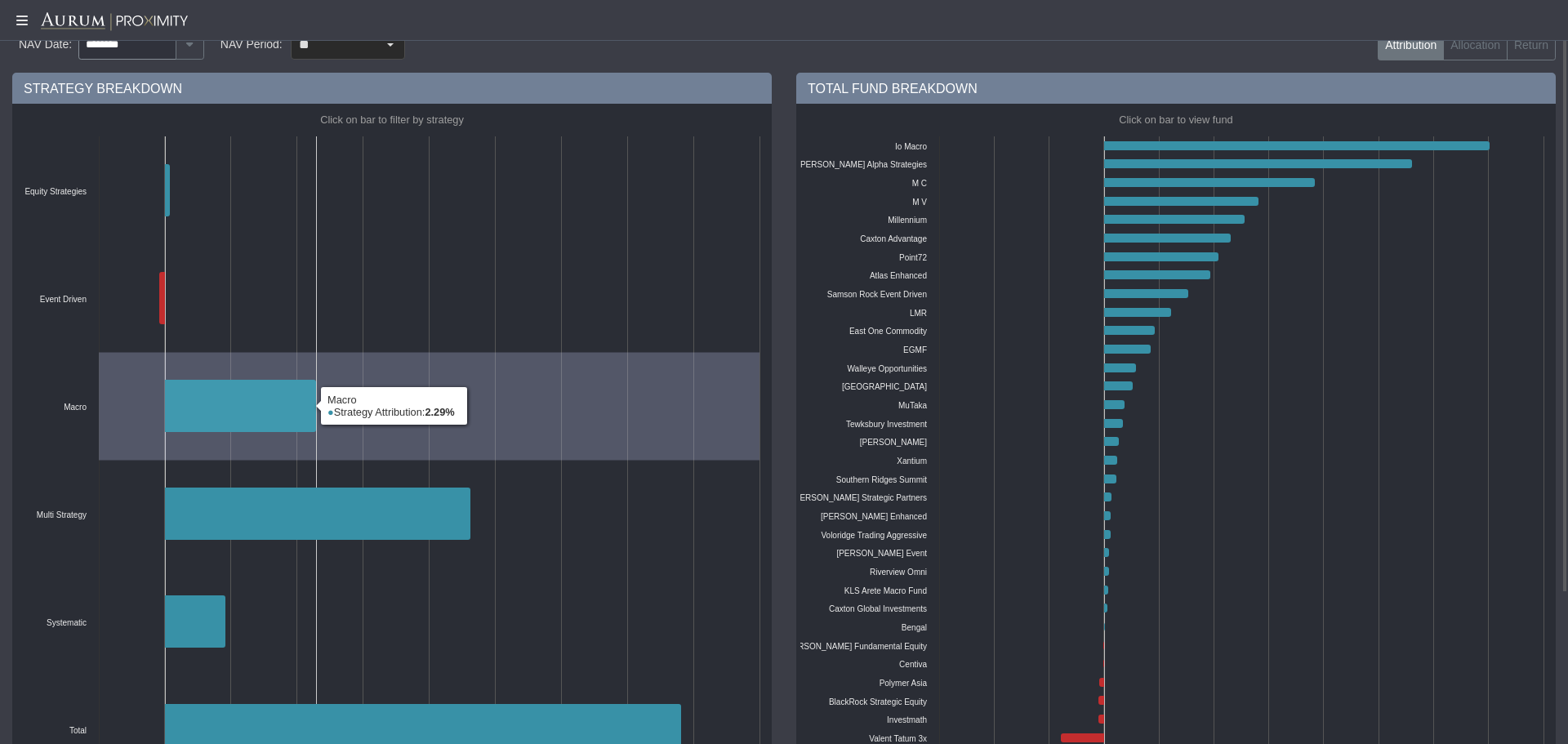
scroll to position [0, 0]
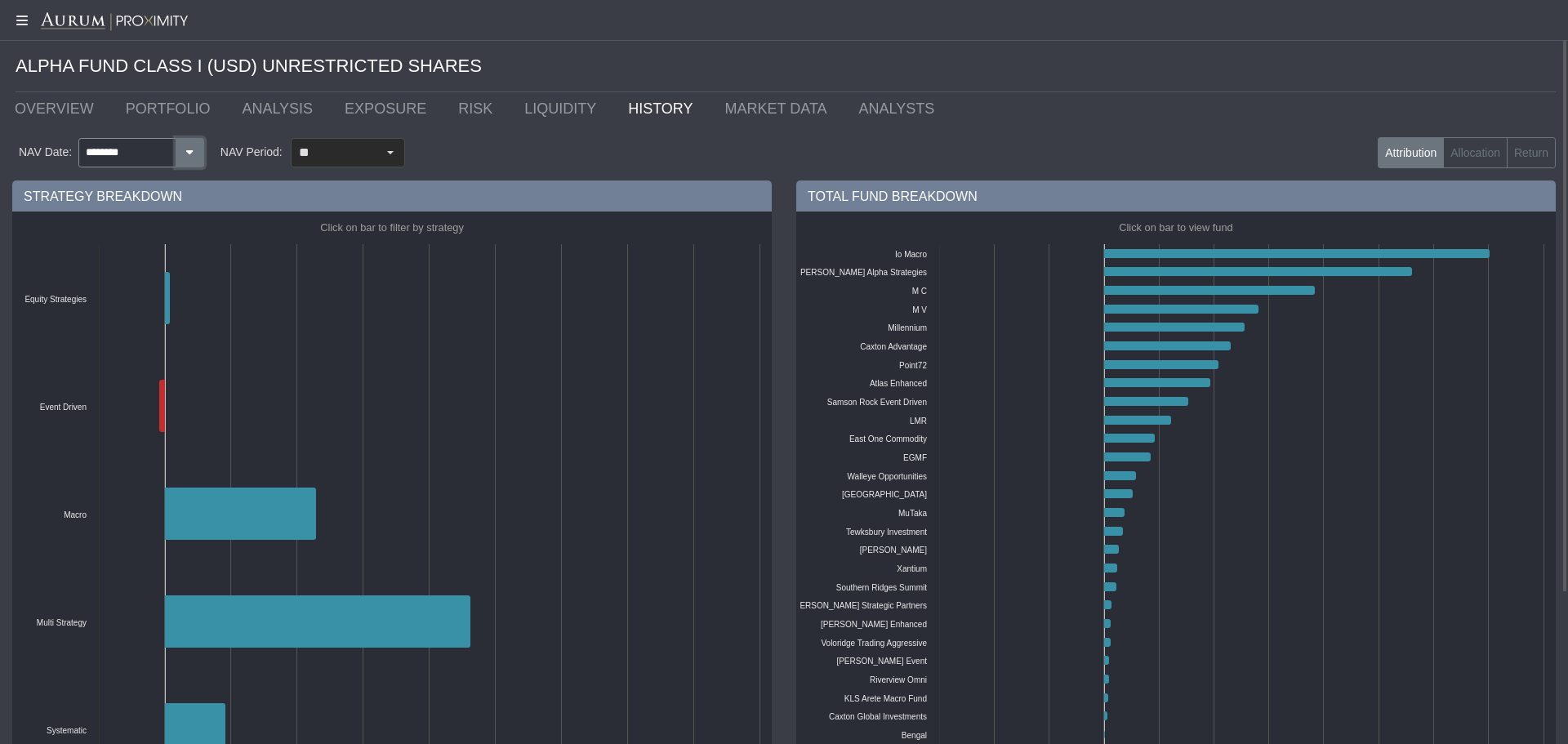
click at [184, 153] on icon "button" at bounding box center [190, 152] width 14 height 11
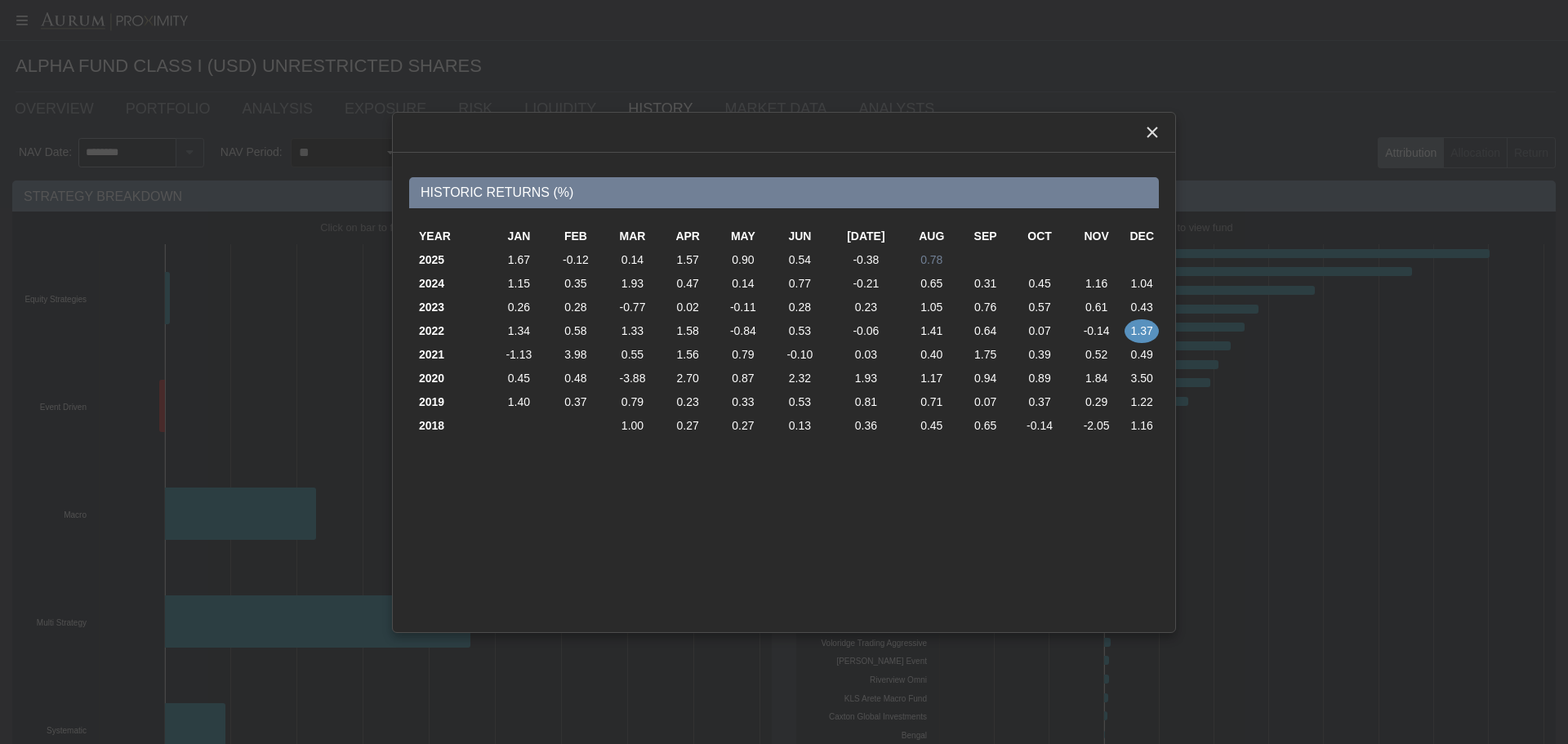
click at [923, 259] on td "0.78" at bounding box center [932, 260] width 56 height 23
type input "********"
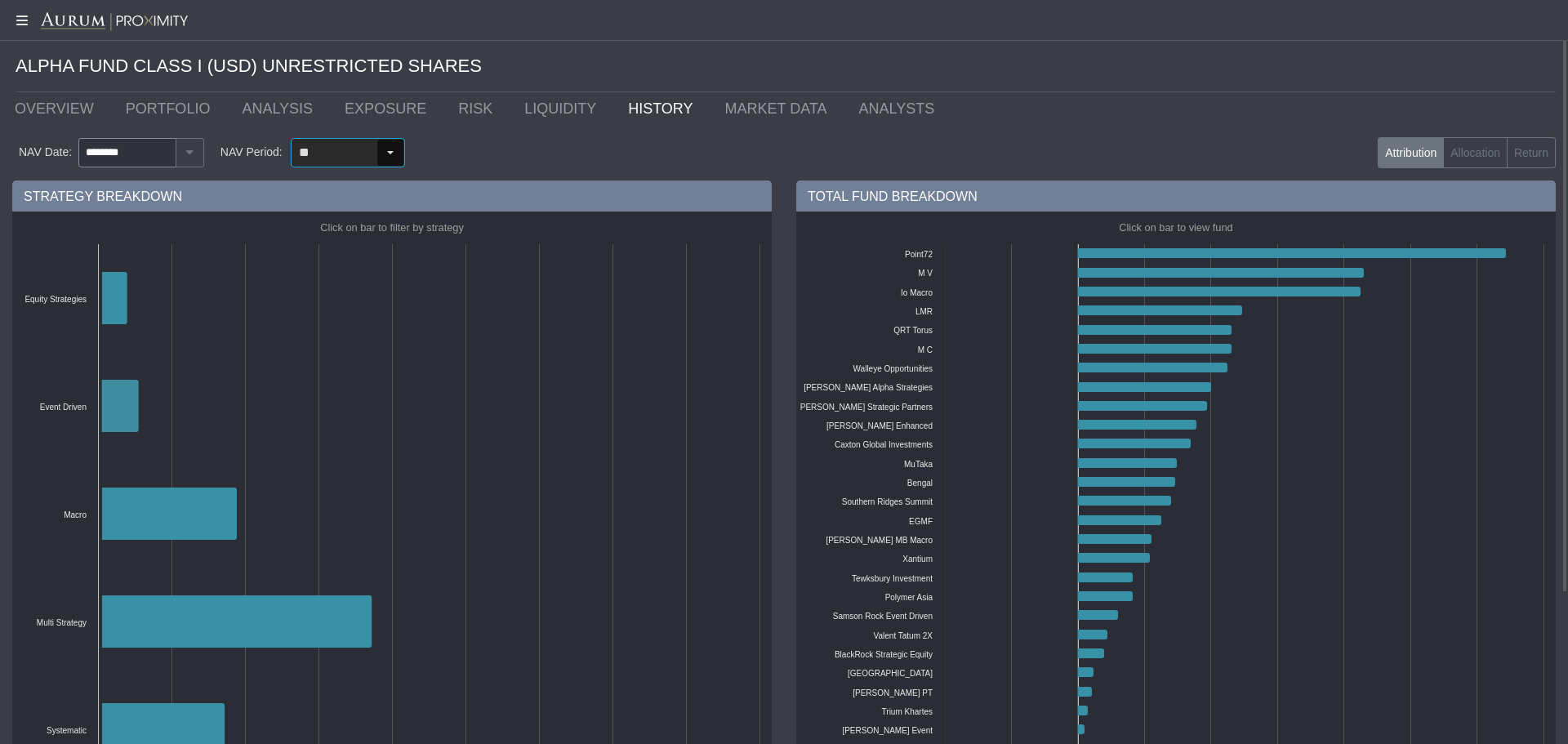
click at [394, 149] on div "Select" at bounding box center [390, 152] width 26 height 26
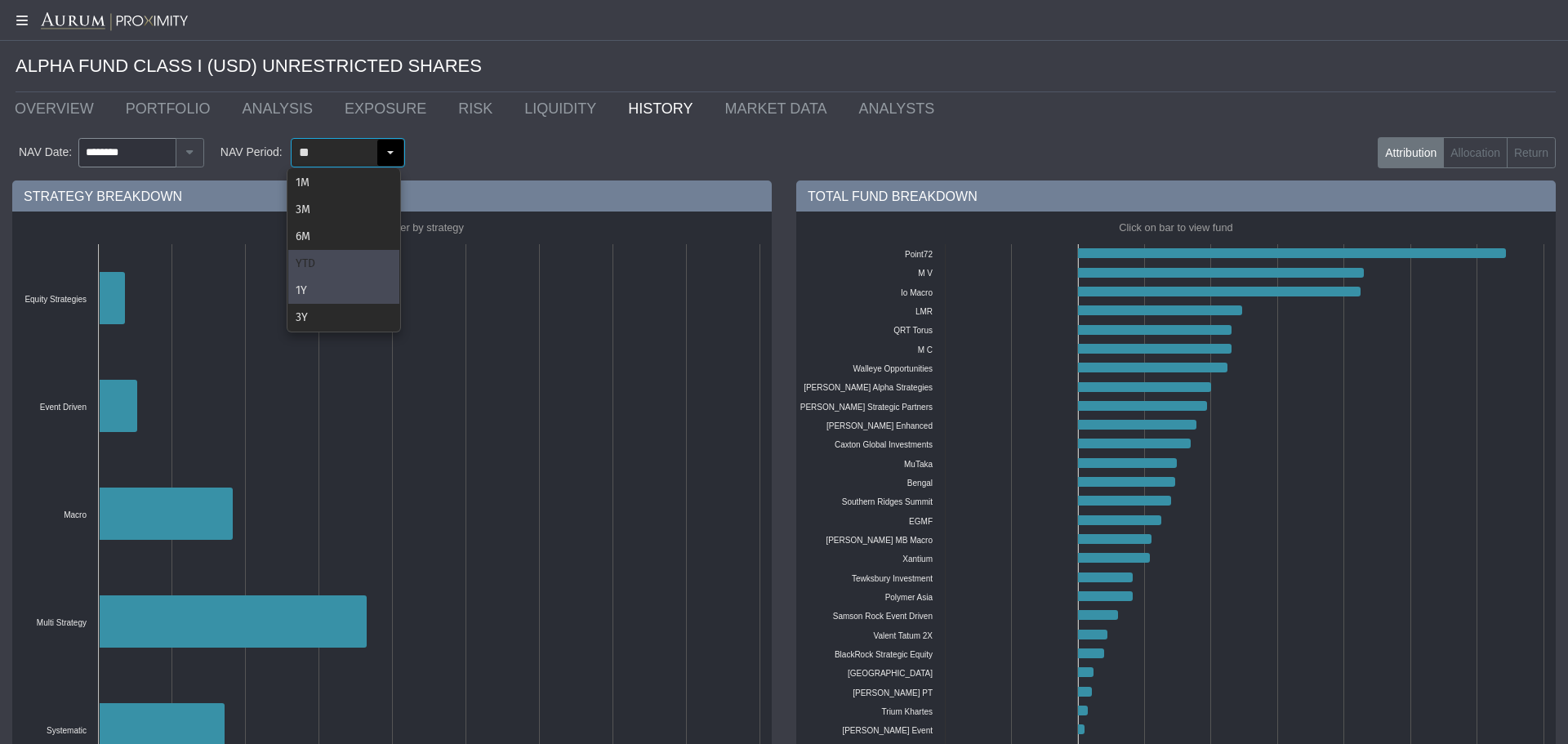
click at [330, 264] on div "YTD" at bounding box center [344, 263] width 111 height 27
type input "***"
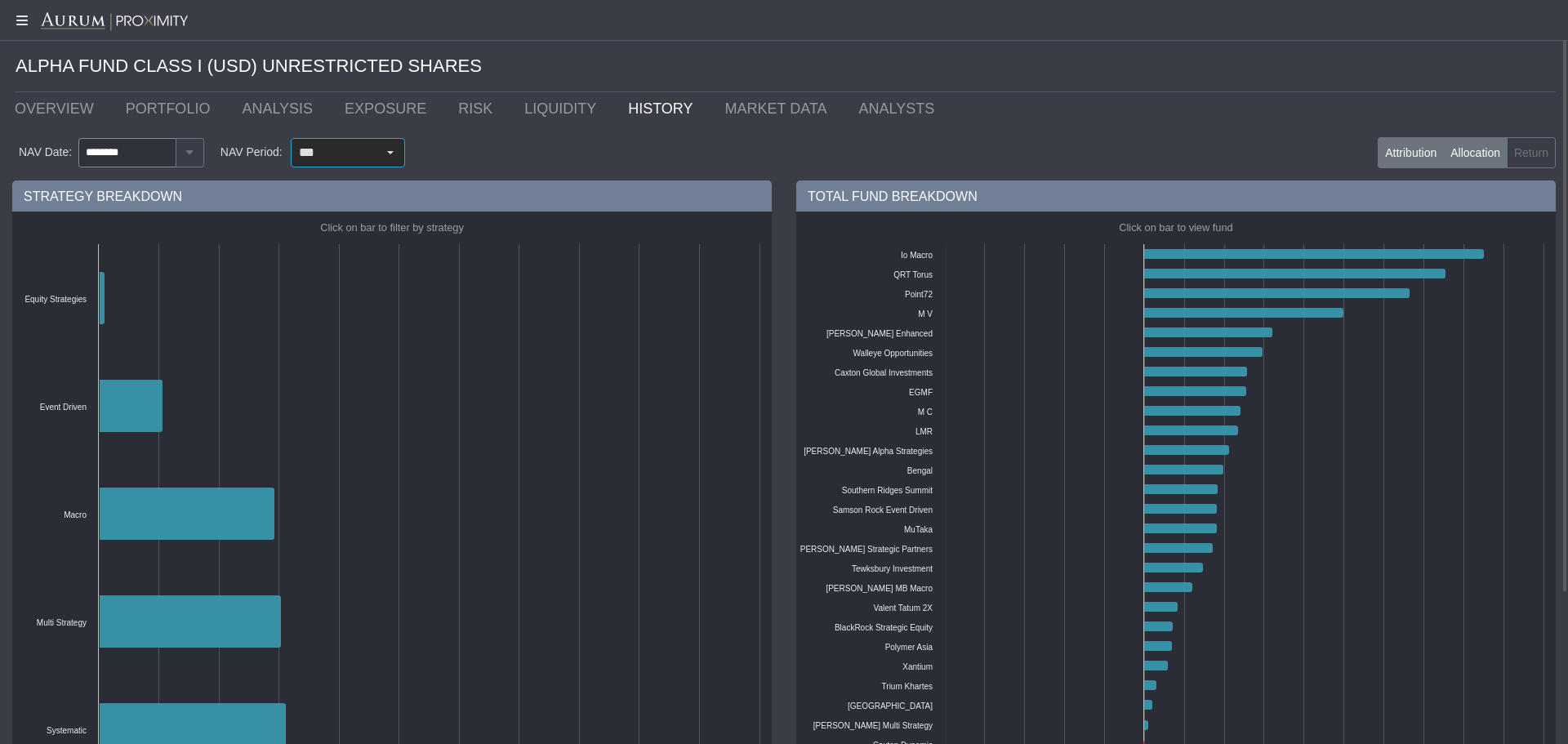
click at [1476, 155] on label "Allocation" at bounding box center [1476, 152] width 64 height 31
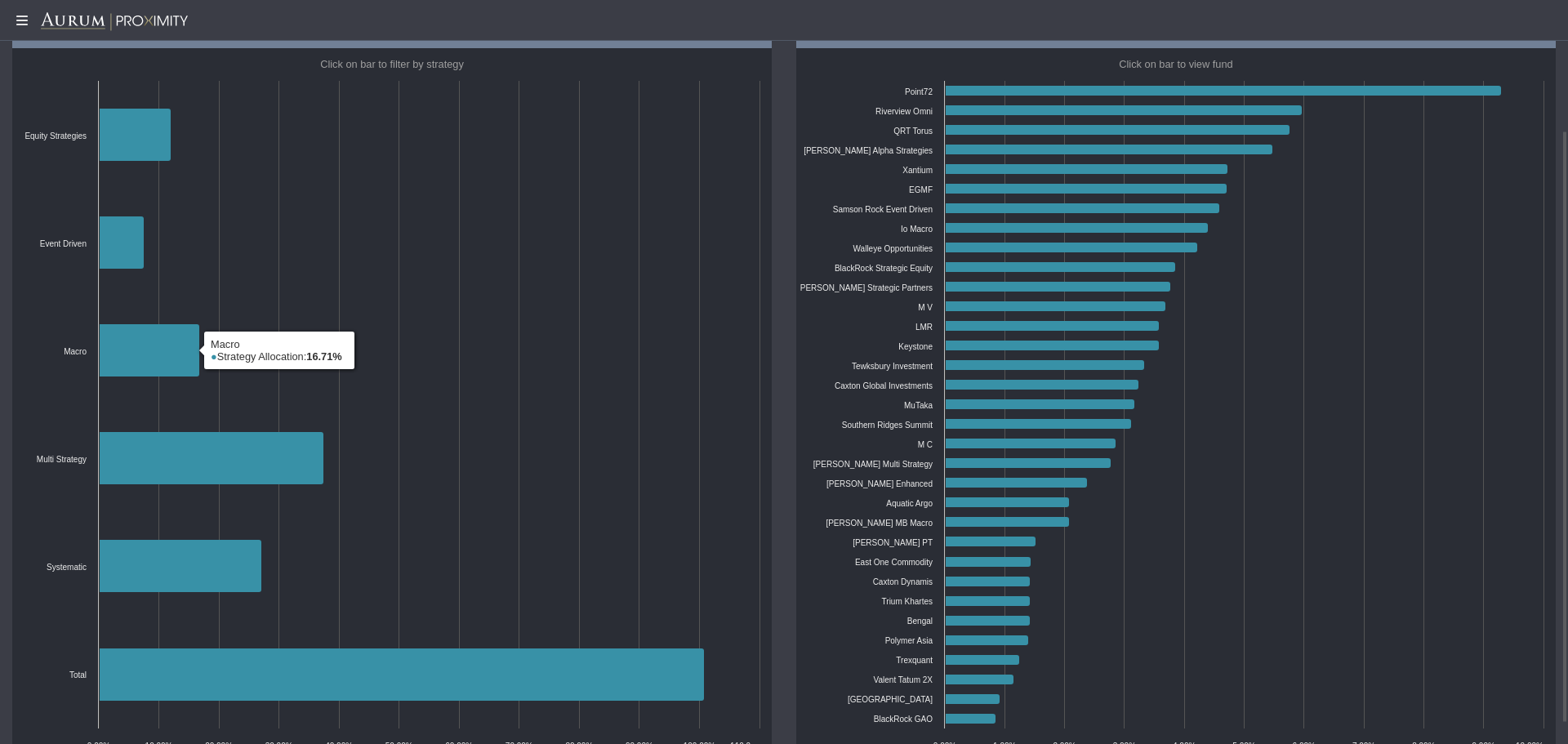
scroll to position [81, 0]
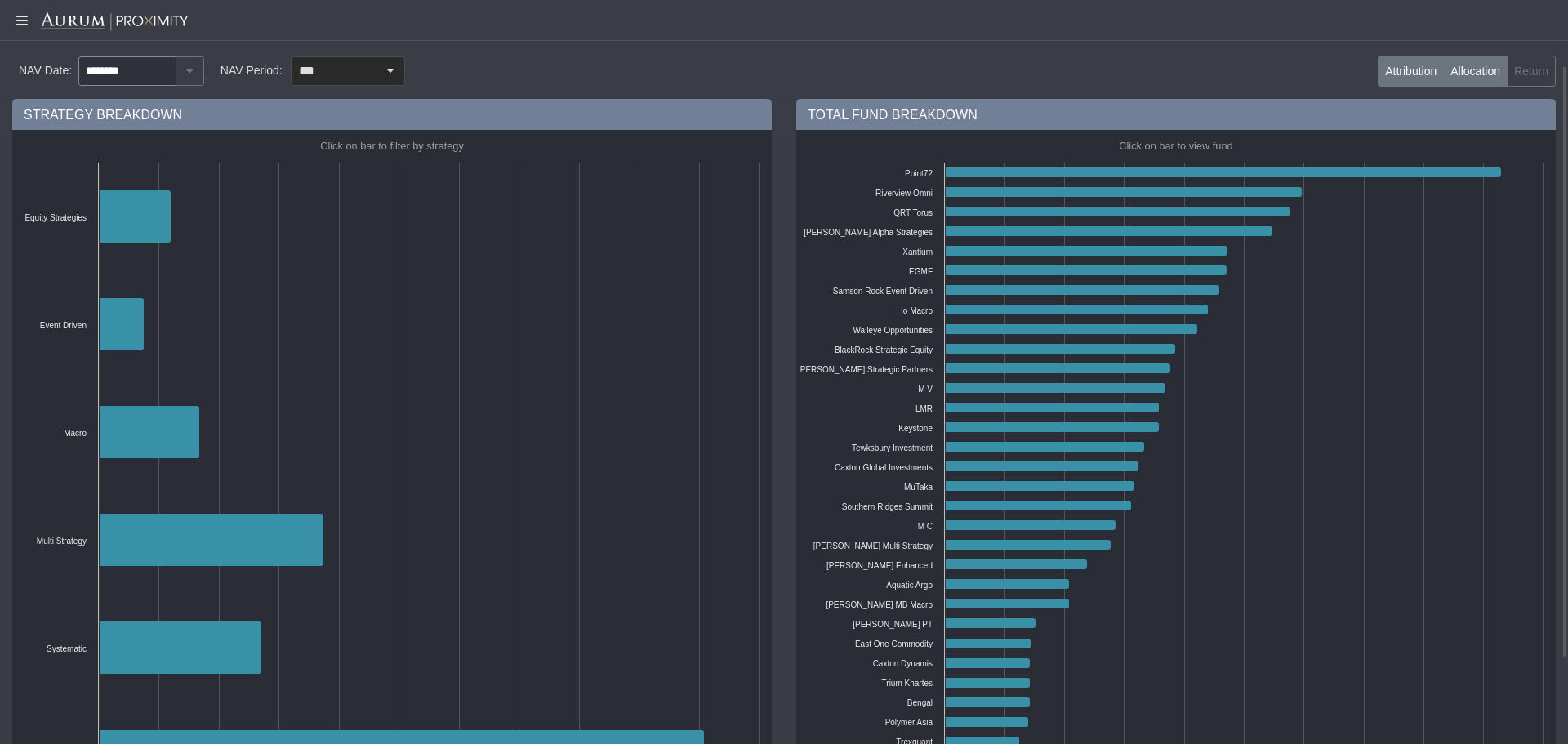
click at [1392, 63] on label "Attribution" at bounding box center [1411, 71] width 66 height 31
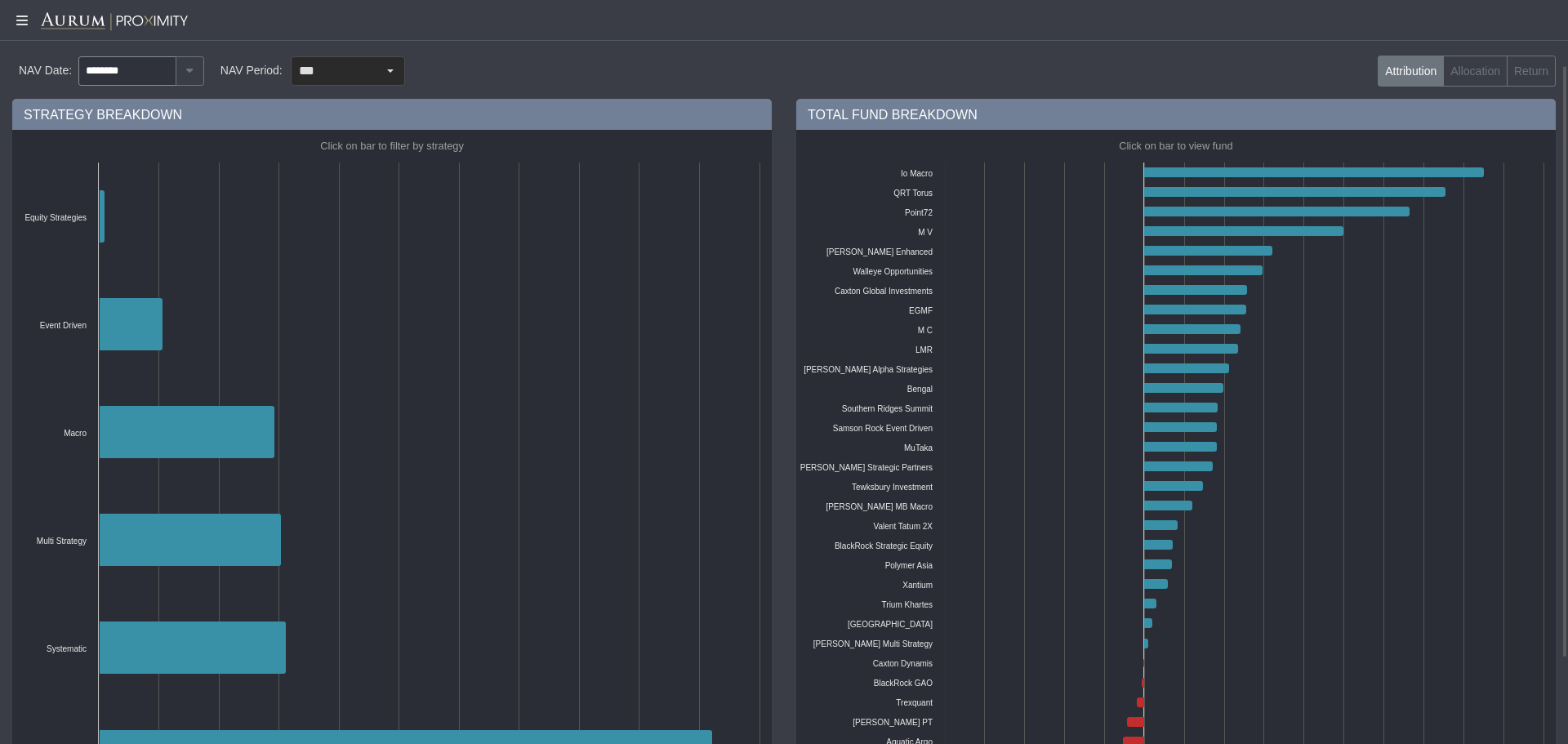
scroll to position [0, 0]
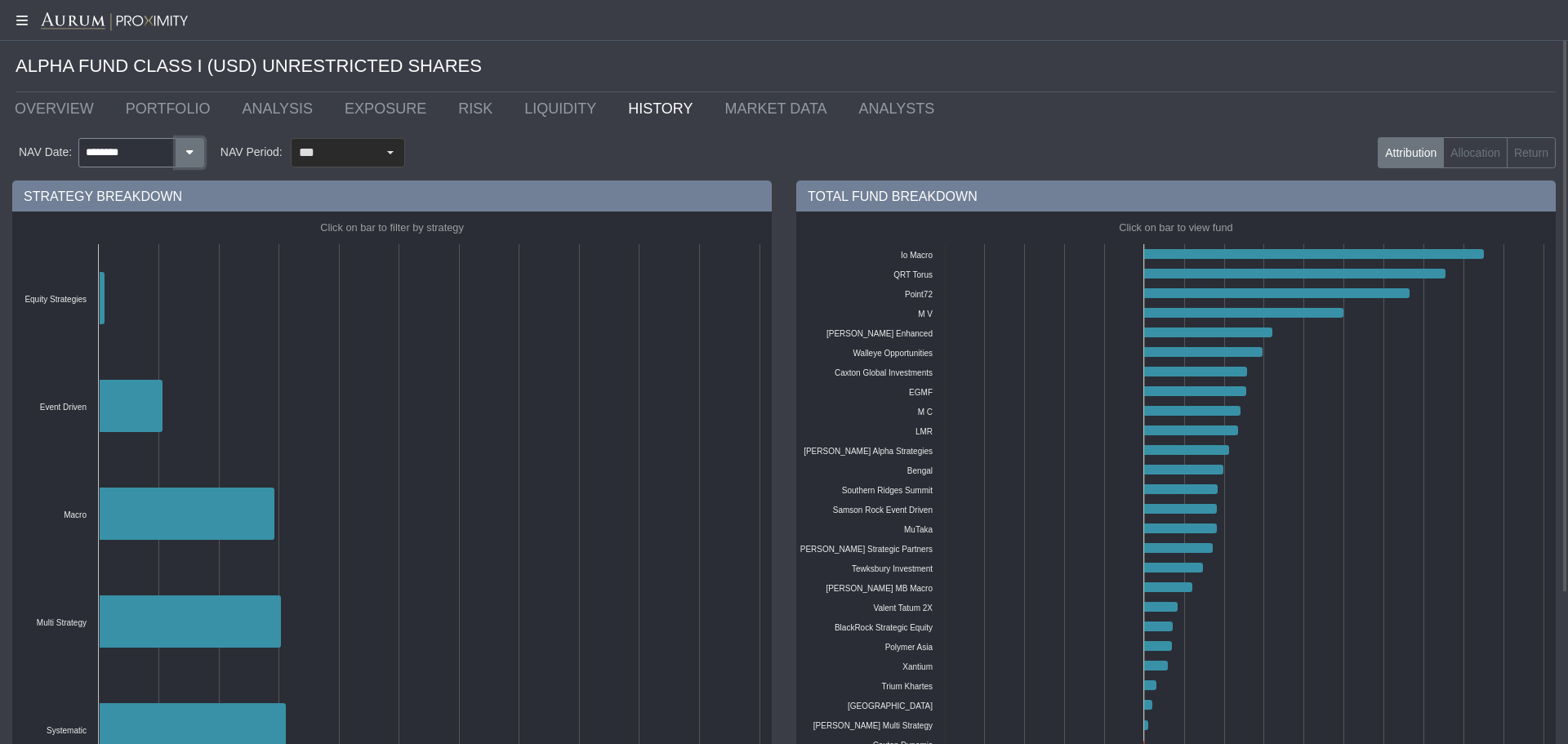
click at [188, 154] on icon "button" at bounding box center [190, 152] width 14 height 11
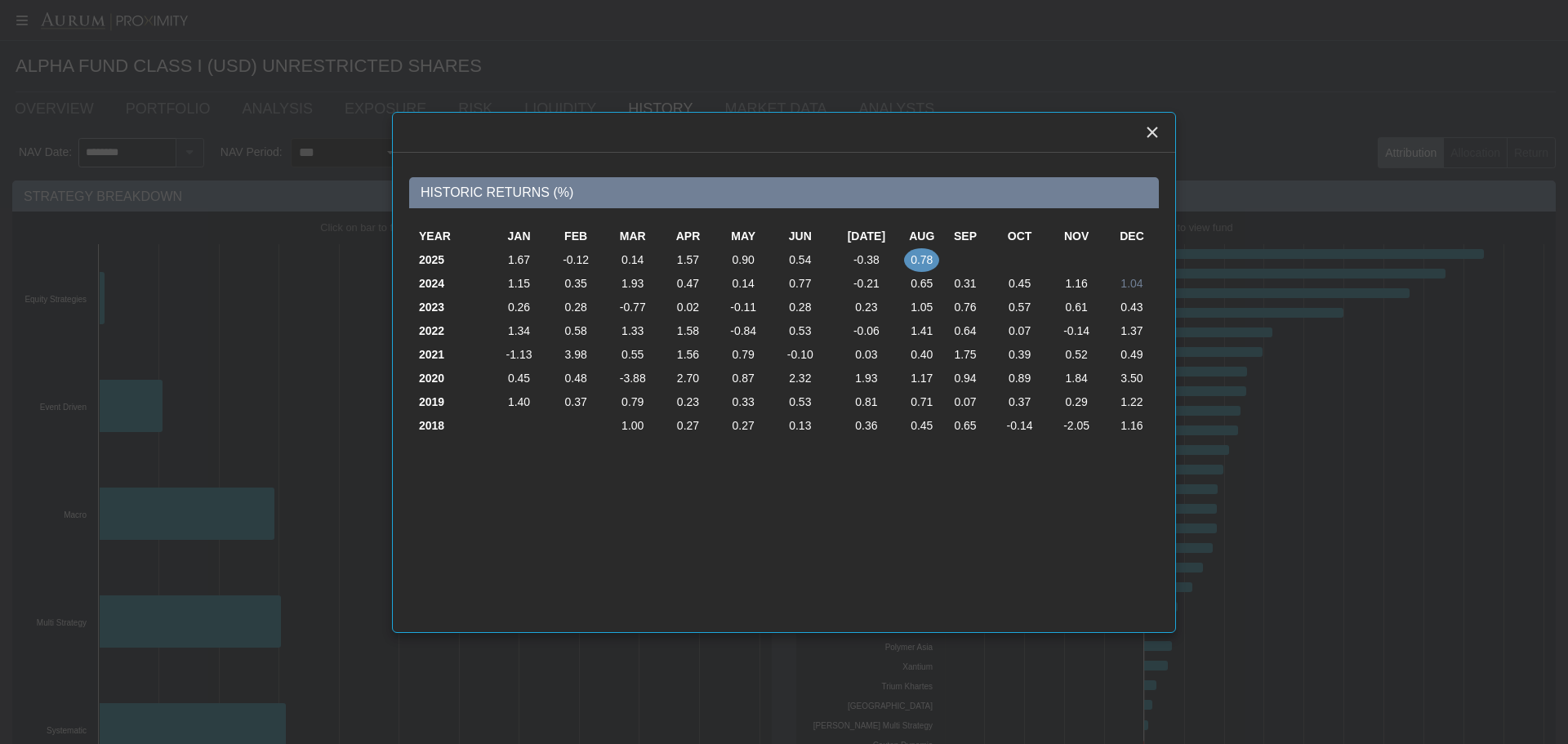
click at [1126, 290] on td "1.04" at bounding box center [1132, 284] width 54 height 23
type input "********"
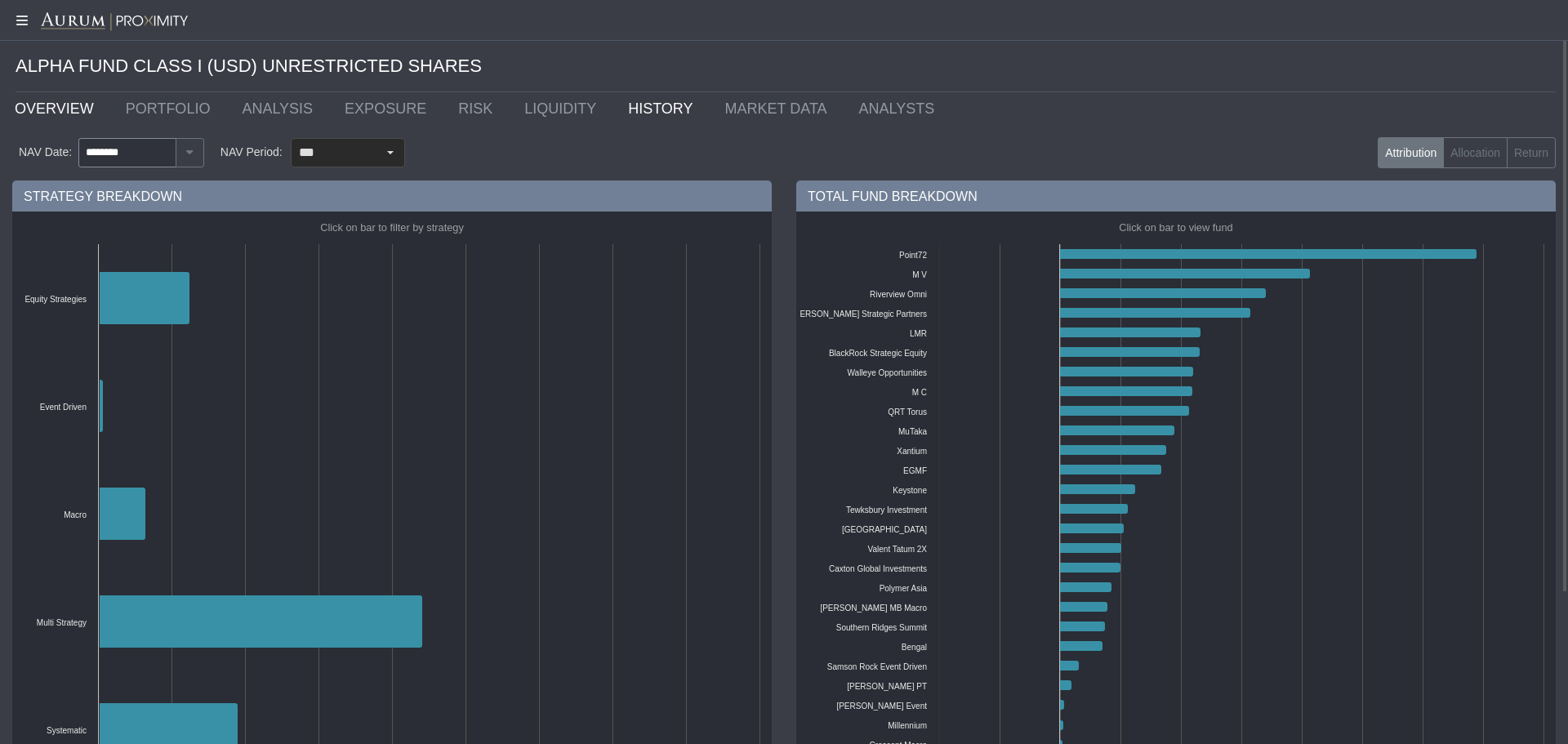
click at [79, 98] on link "OVERVIEW" at bounding box center [58, 108] width 111 height 32
